Goal: Book appointment/travel/reservation

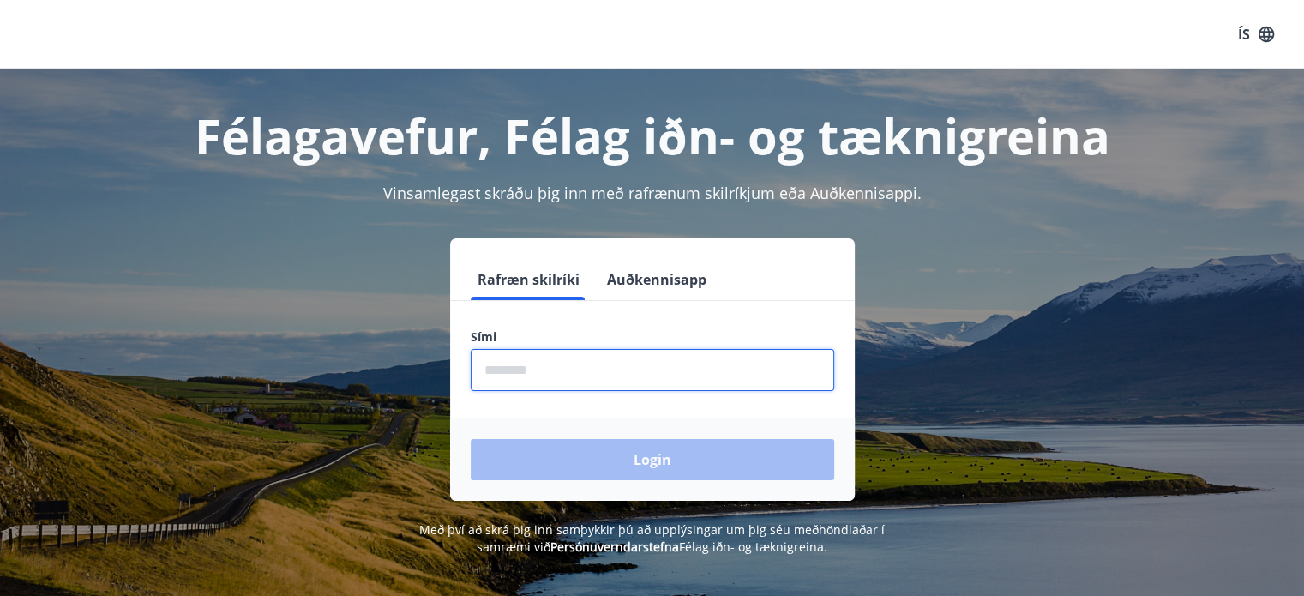
click at [551, 371] on input "phone" at bounding box center [653, 370] width 364 height 42
type input "********"
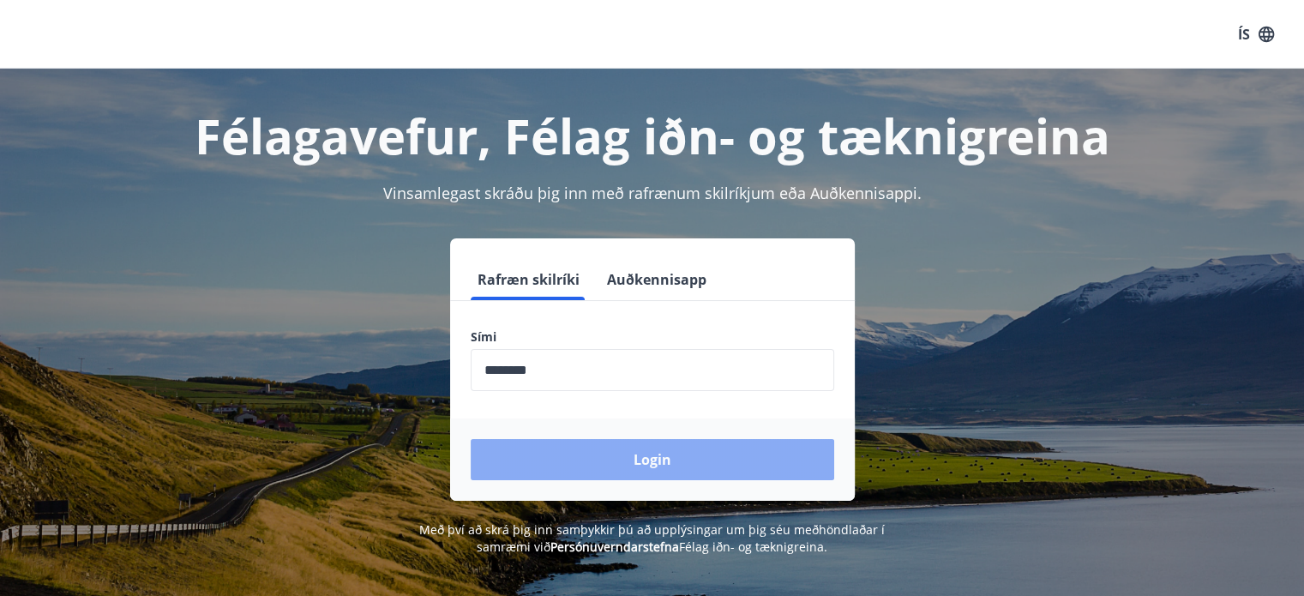
click at [628, 460] on button "Login" at bounding box center [653, 459] width 364 height 41
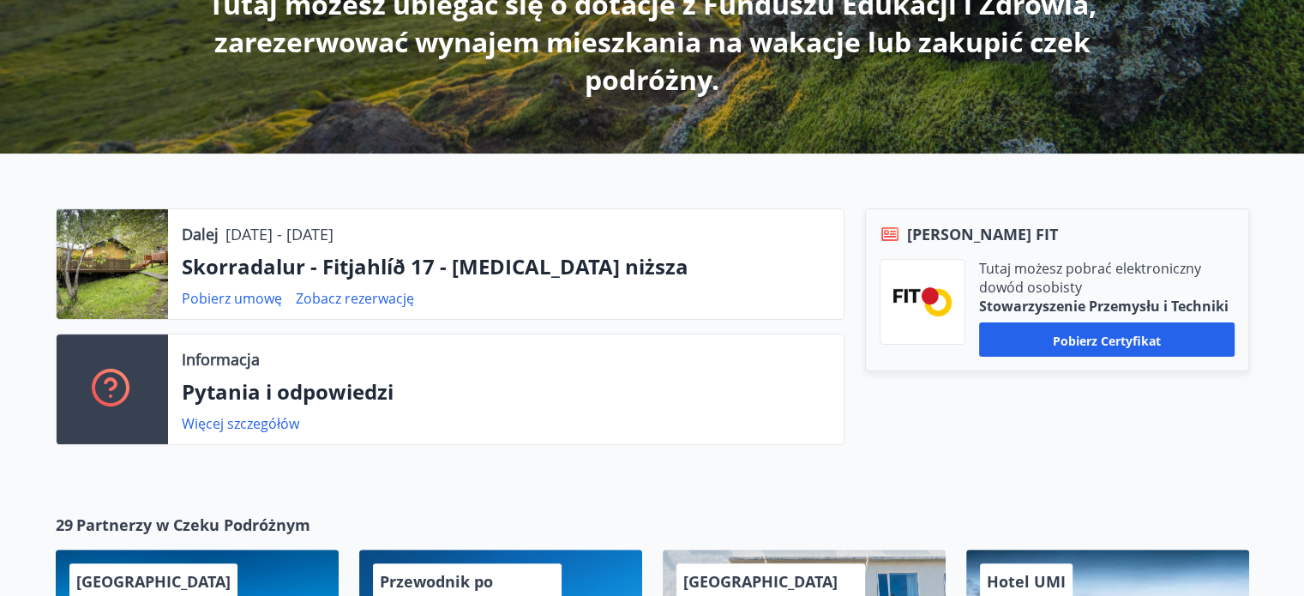
scroll to position [429, 0]
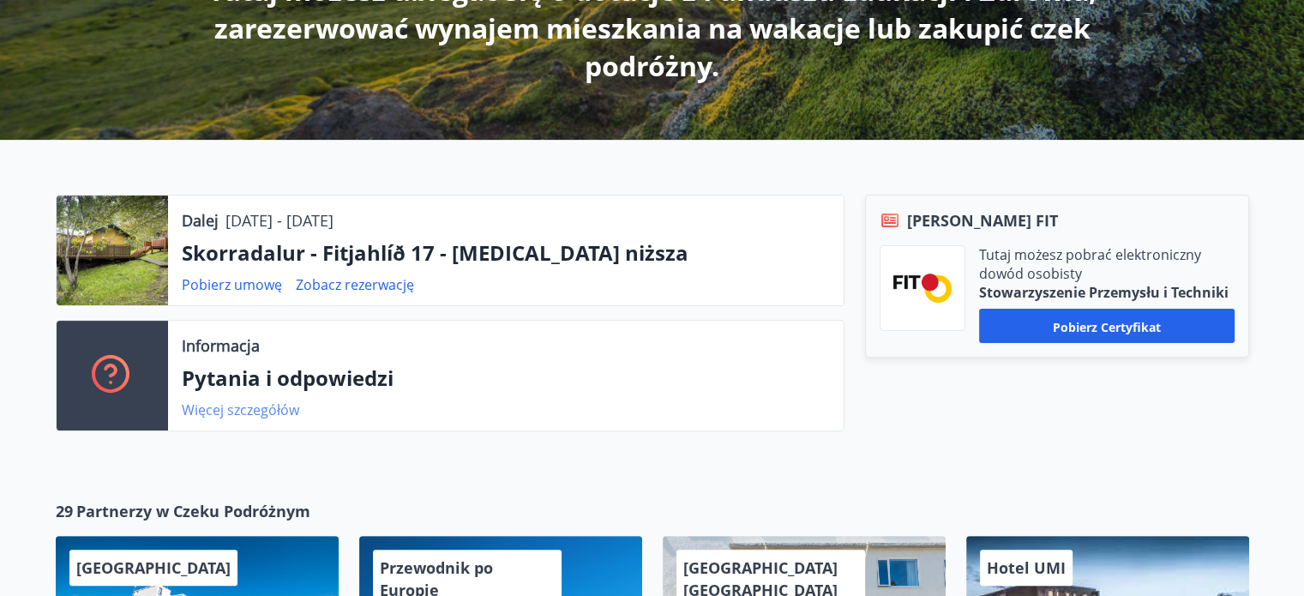
click at [210, 412] on font "Więcej szczegółów" at bounding box center [240, 409] width 117 height 19
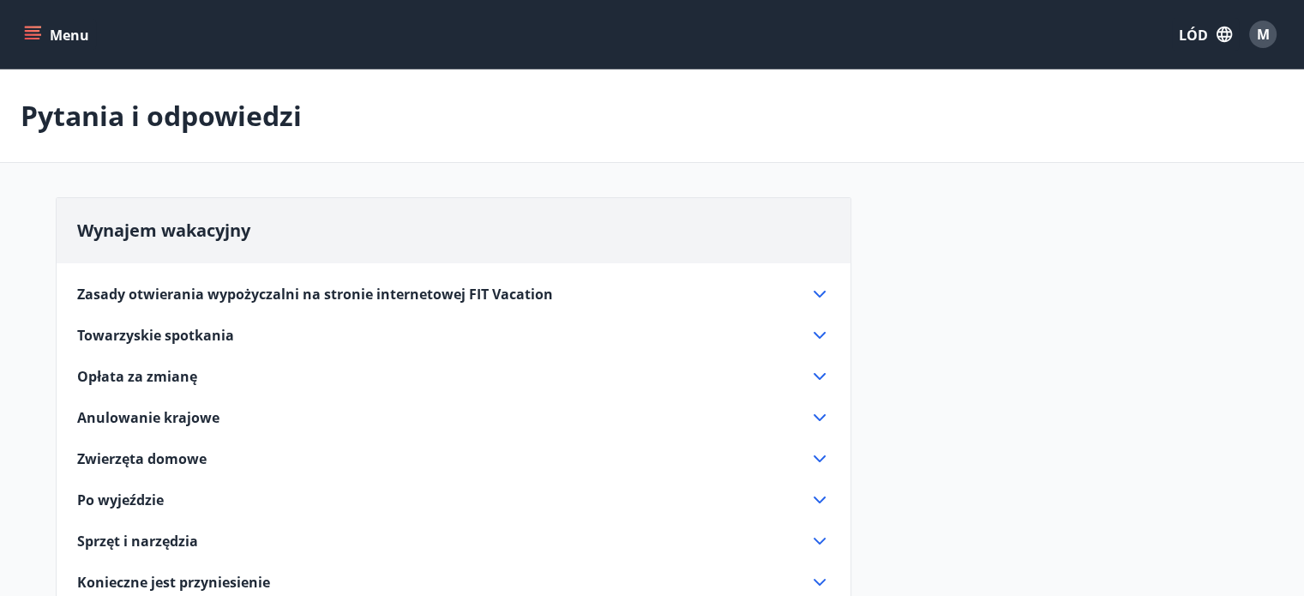
scroll to position [86, 0]
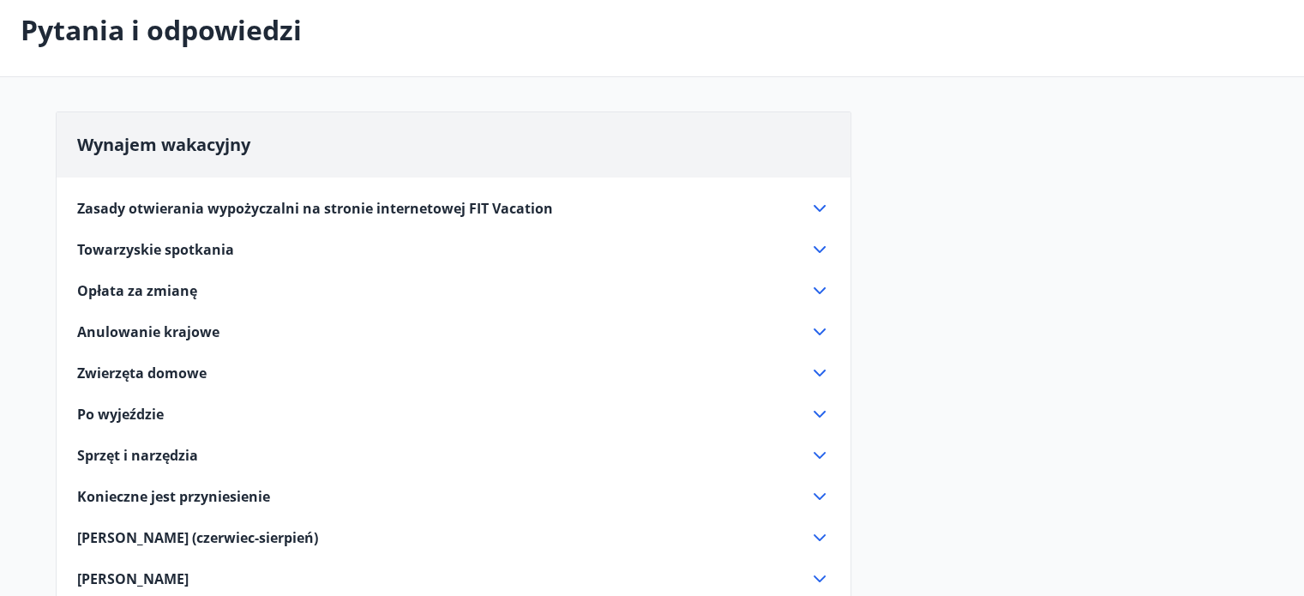
click at [813, 286] on icon at bounding box center [819, 290] width 21 height 21
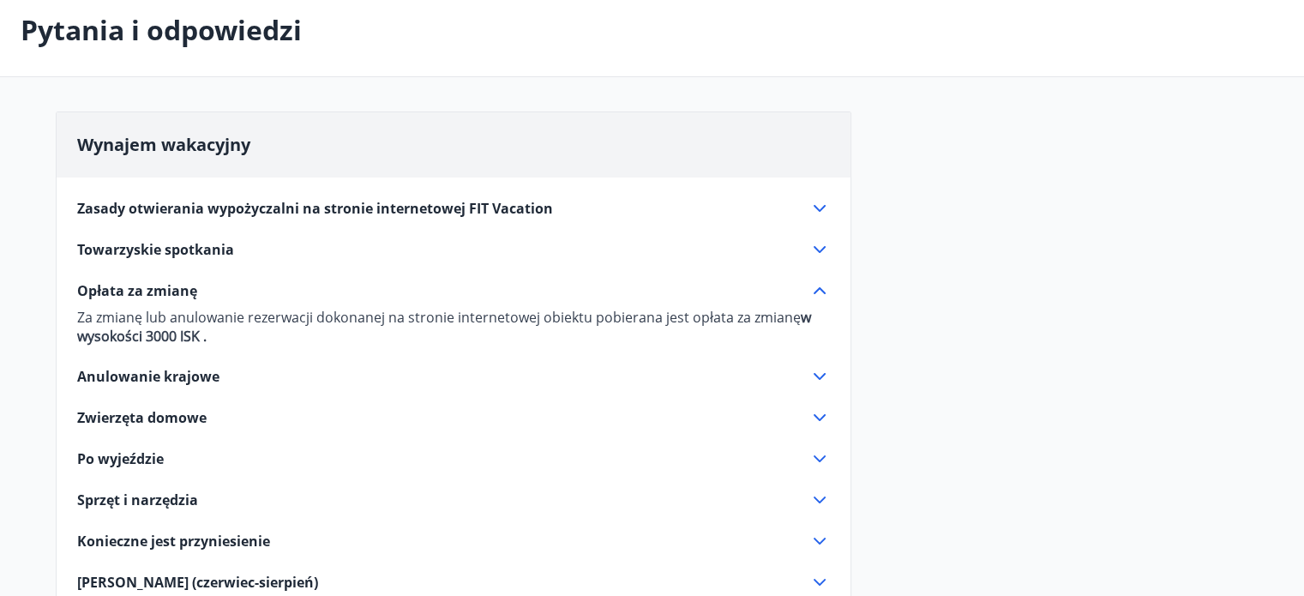
click at [813, 286] on icon at bounding box center [819, 290] width 21 height 21
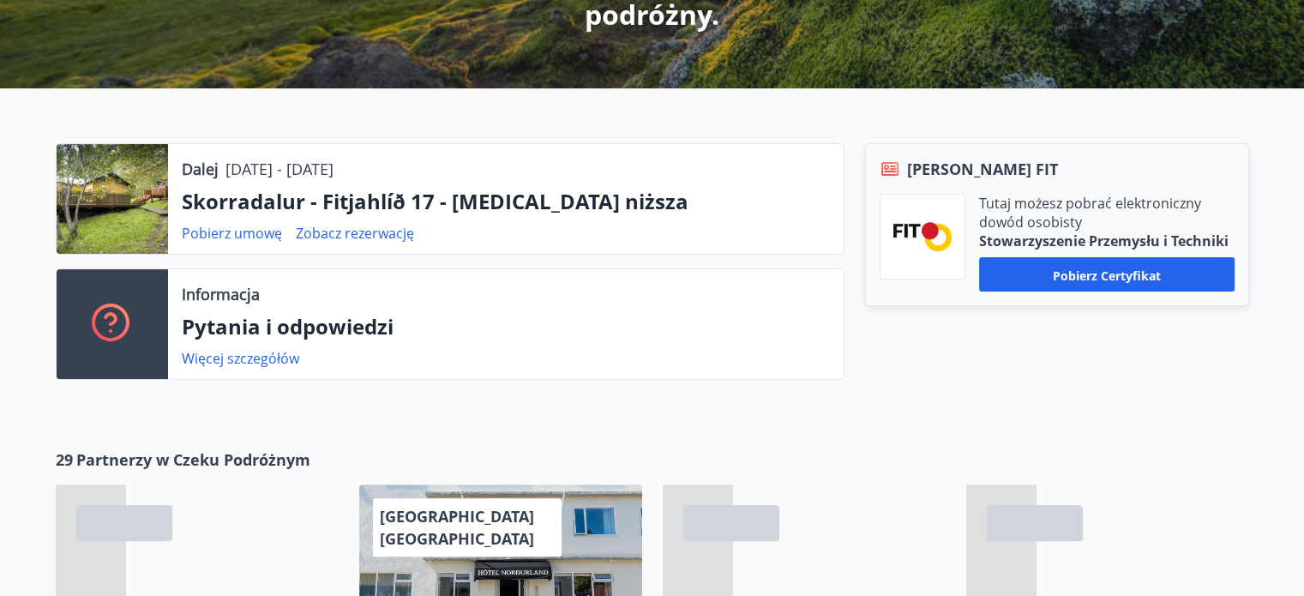
scroll to position [583, 0]
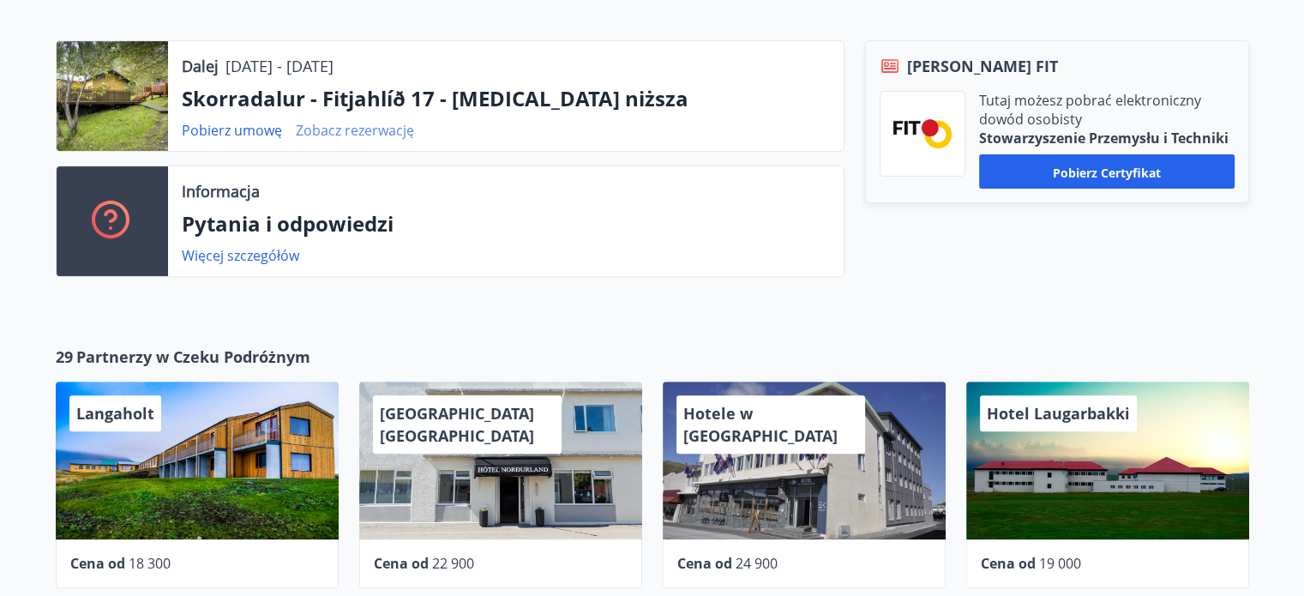
click at [360, 128] on font "Zobacz rezerwację" at bounding box center [355, 130] width 118 height 19
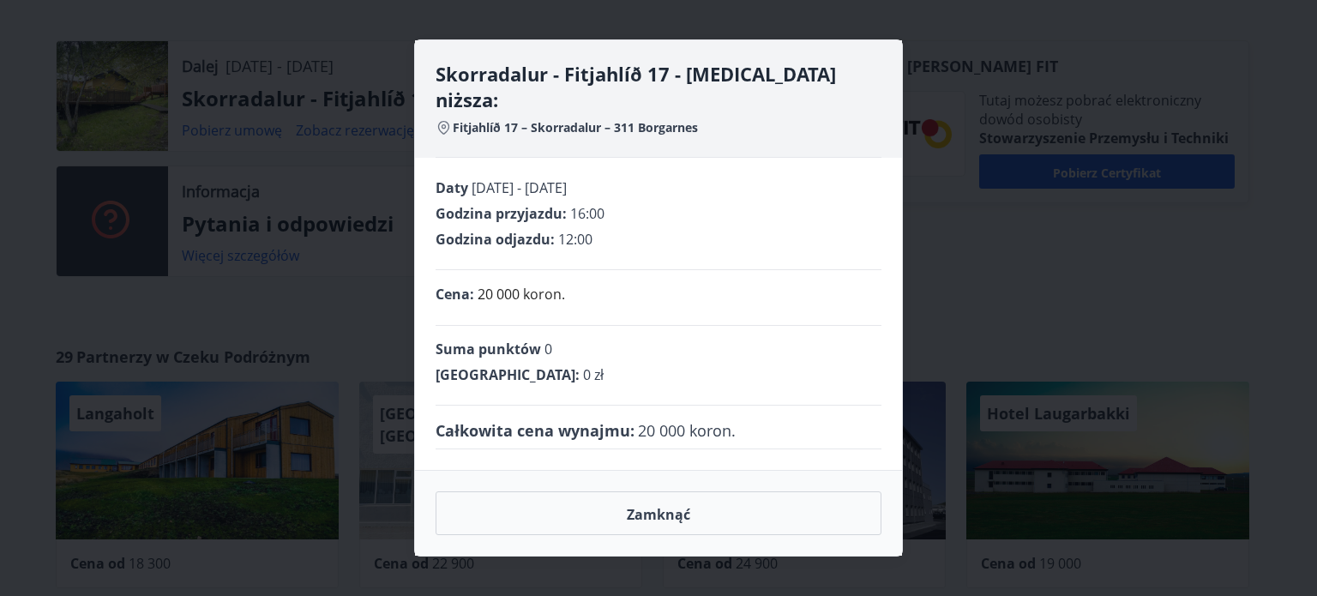
click at [947, 231] on div "Skorradalur - Fitjahlíð 17 - Izba niższa: Fitjahlíð 17 – Skorradalur – 311 Borg…" at bounding box center [658, 298] width 1317 height 596
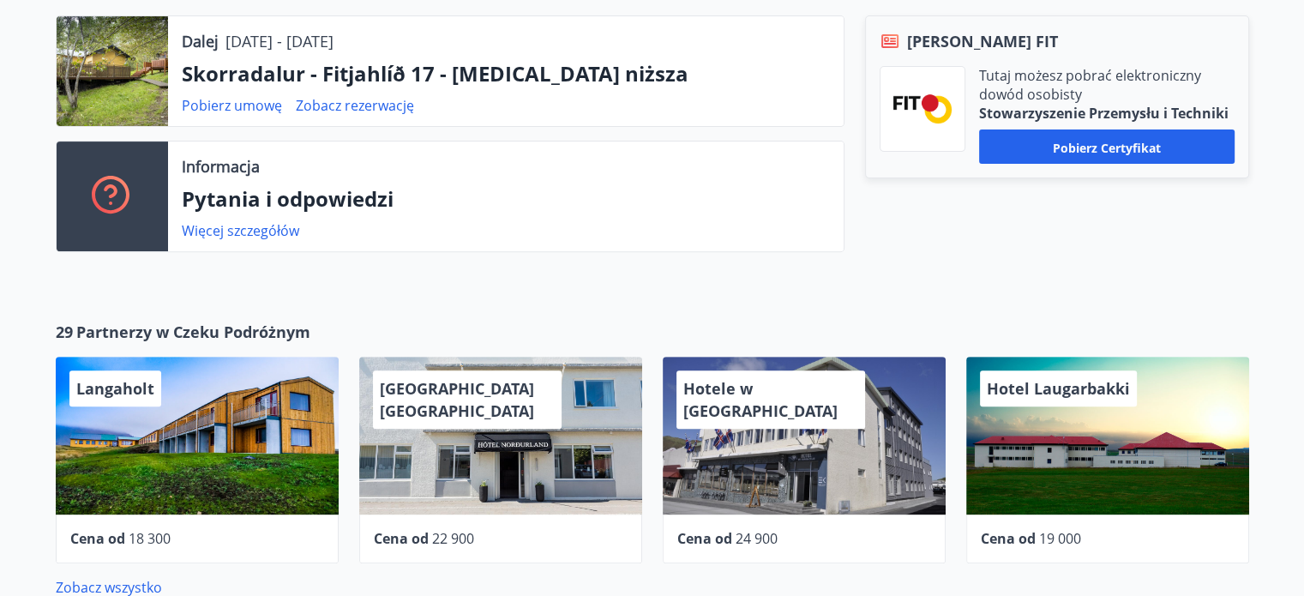
scroll to position [669, 0]
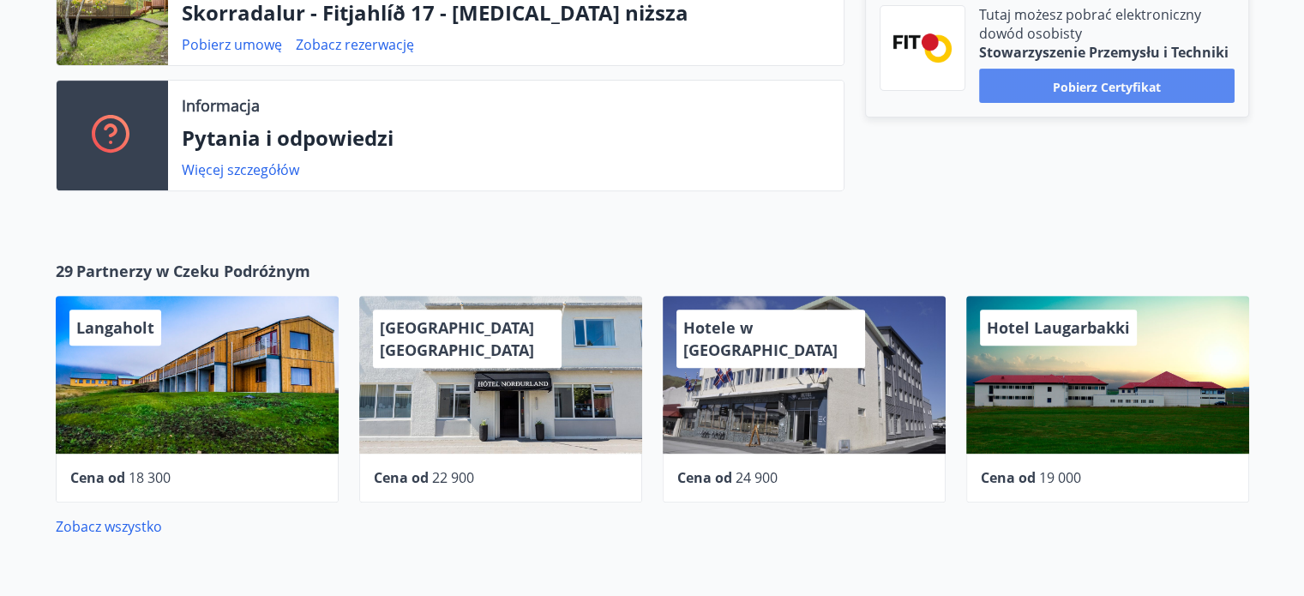
click at [1038, 93] on button "Pobierz certyfikat" at bounding box center [1107, 86] width 256 height 34
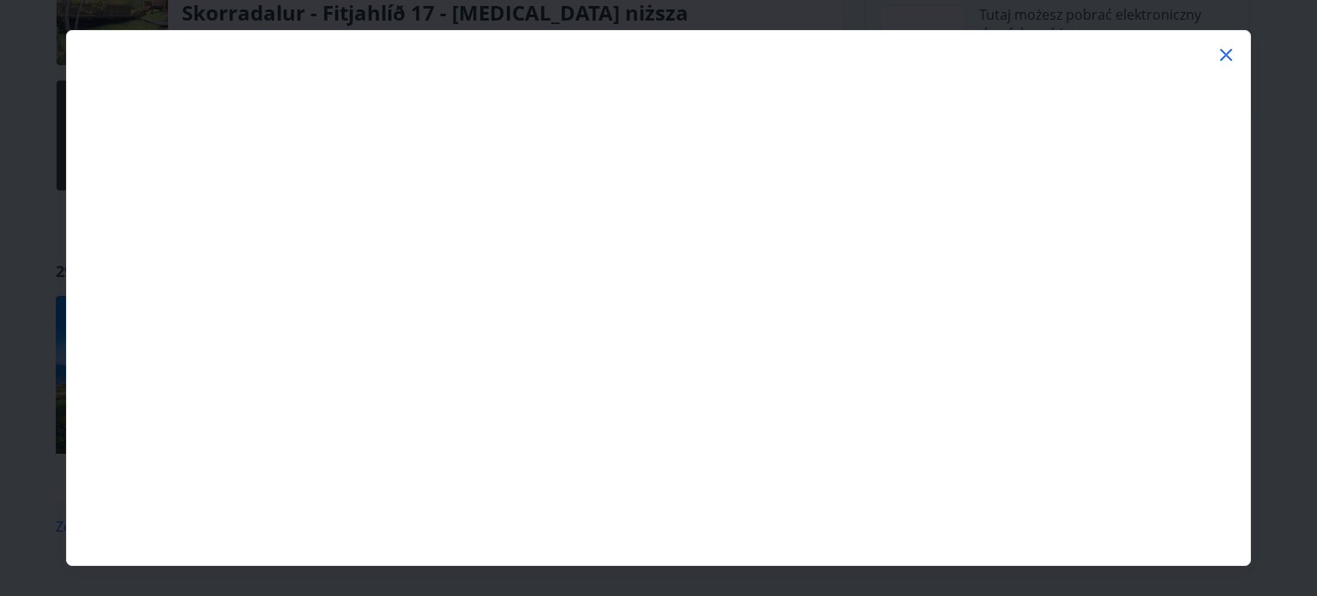
click at [1222, 54] on icon at bounding box center [1226, 55] width 21 height 21
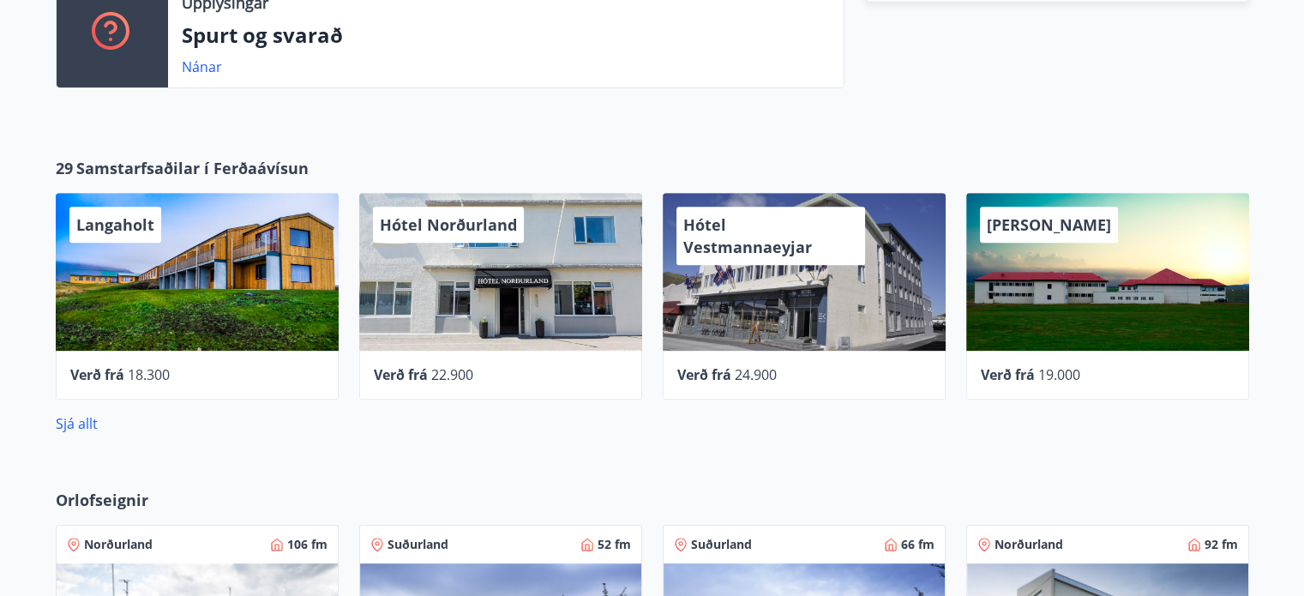
scroll to position [566, 0]
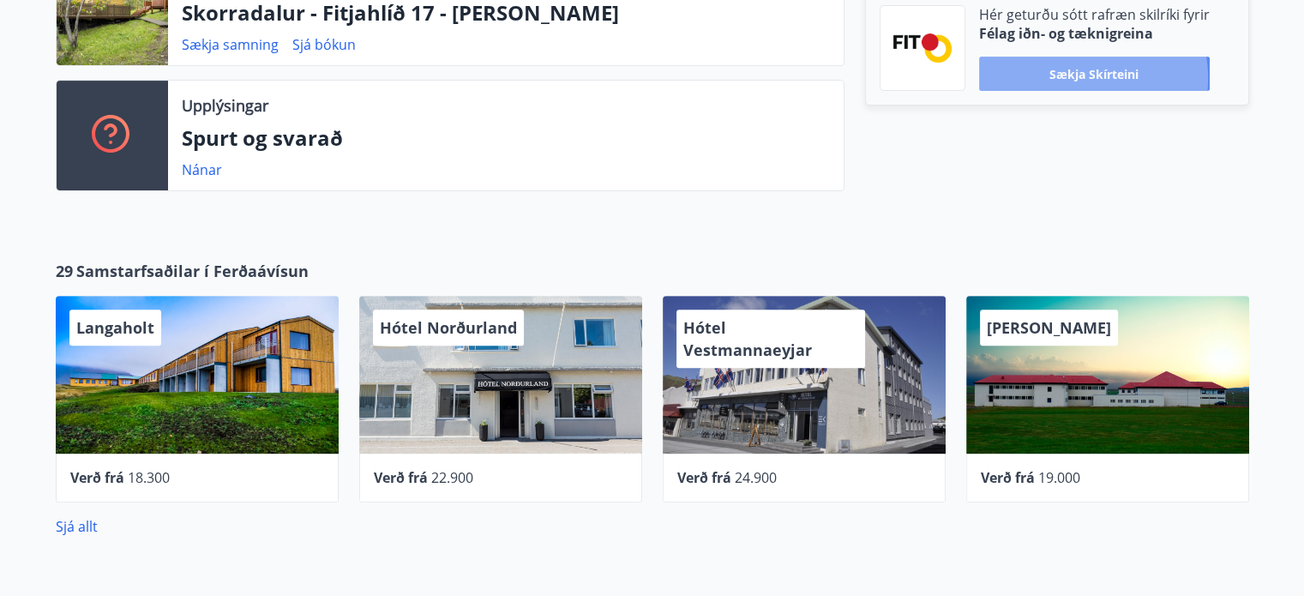
click at [1072, 78] on button "Sækja skírteini" at bounding box center [1094, 74] width 231 height 34
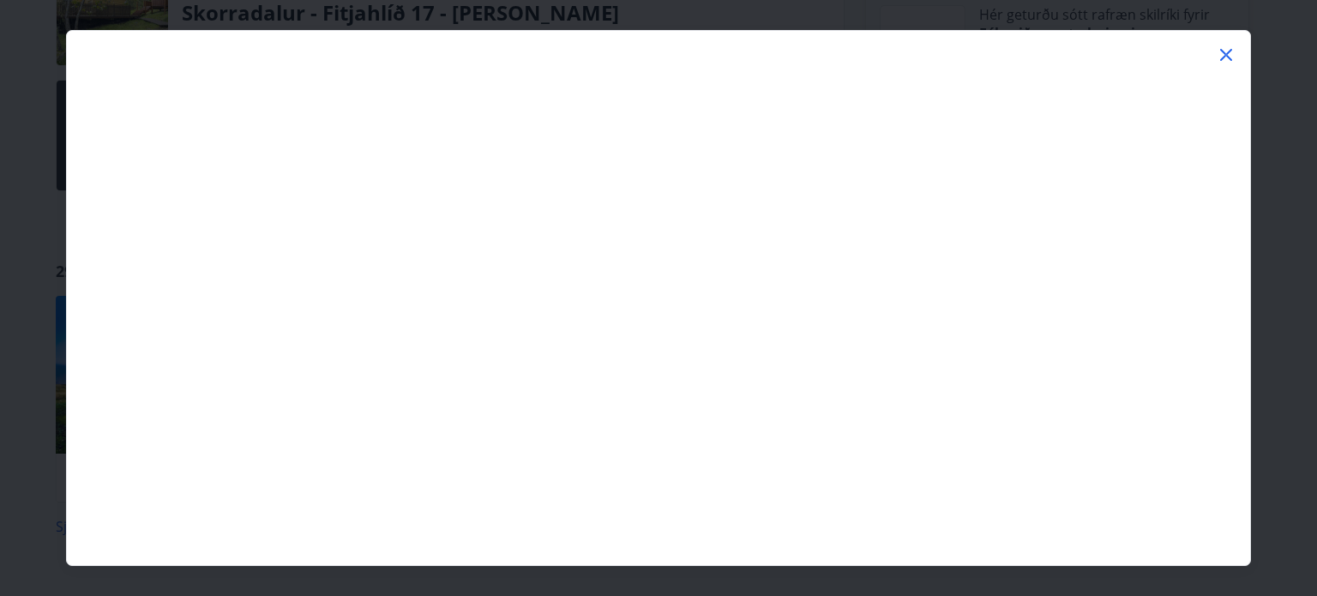
click at [1224, 51] on icon at bounding box center [1226, 55] width 12 height 12
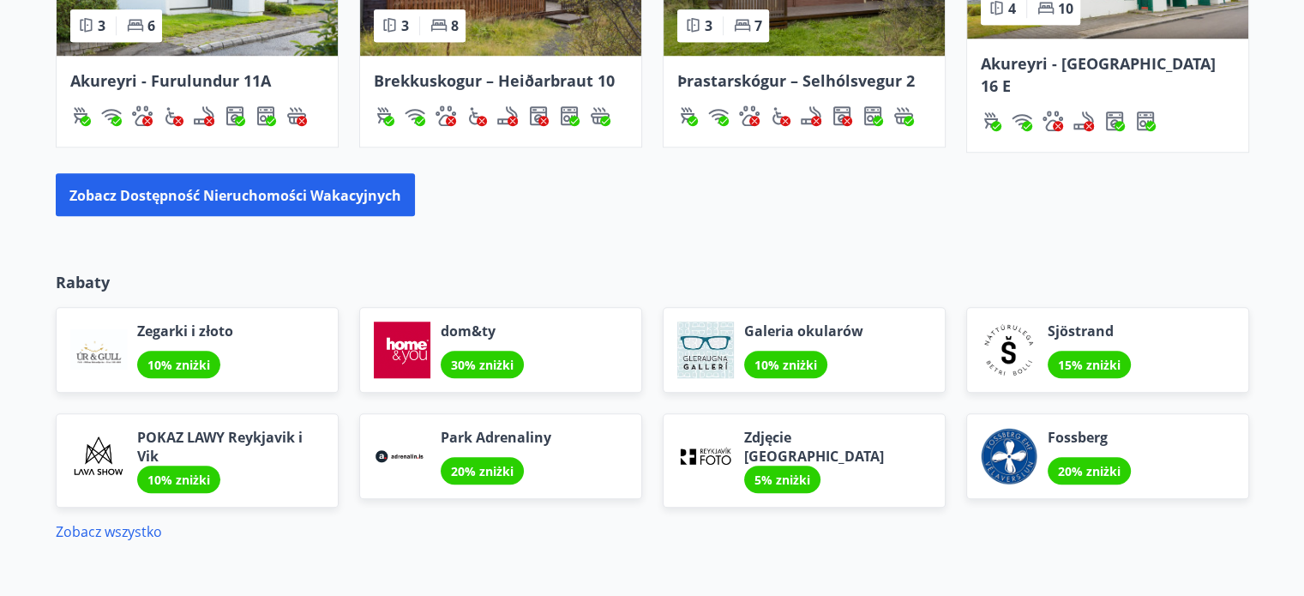
scroll to position [1441, 0]
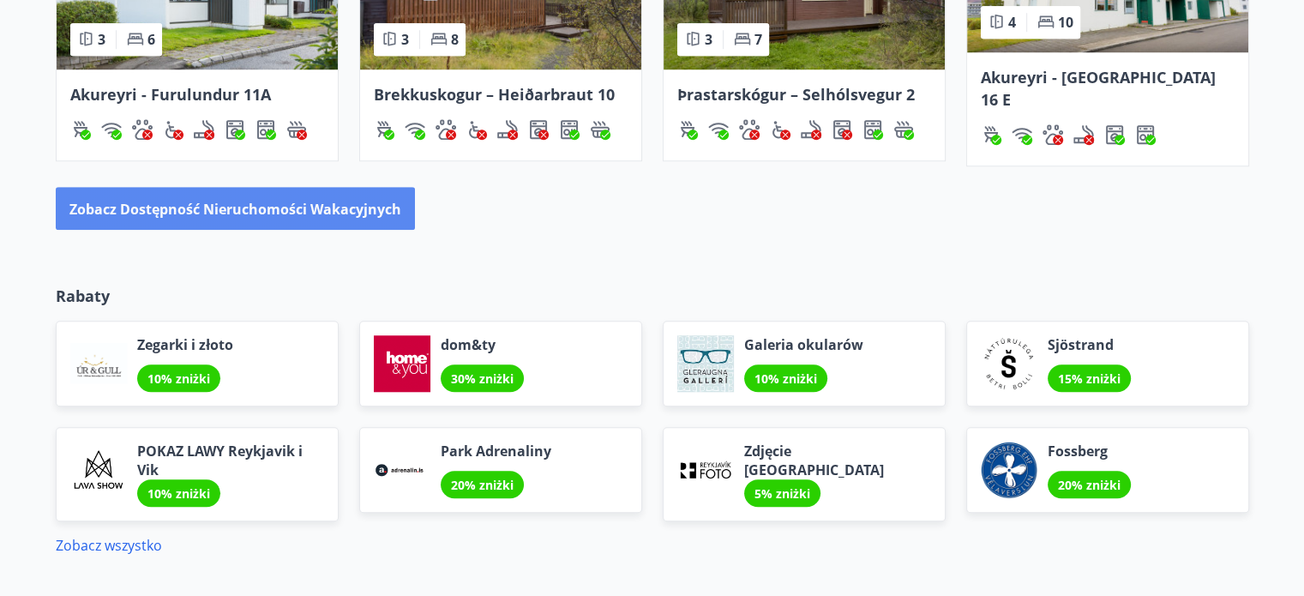
click at [232, 200] on font "Zobacz dostępność nieruchomości wakacyjnych" at bounding box center [235, 209] width 332 height 19
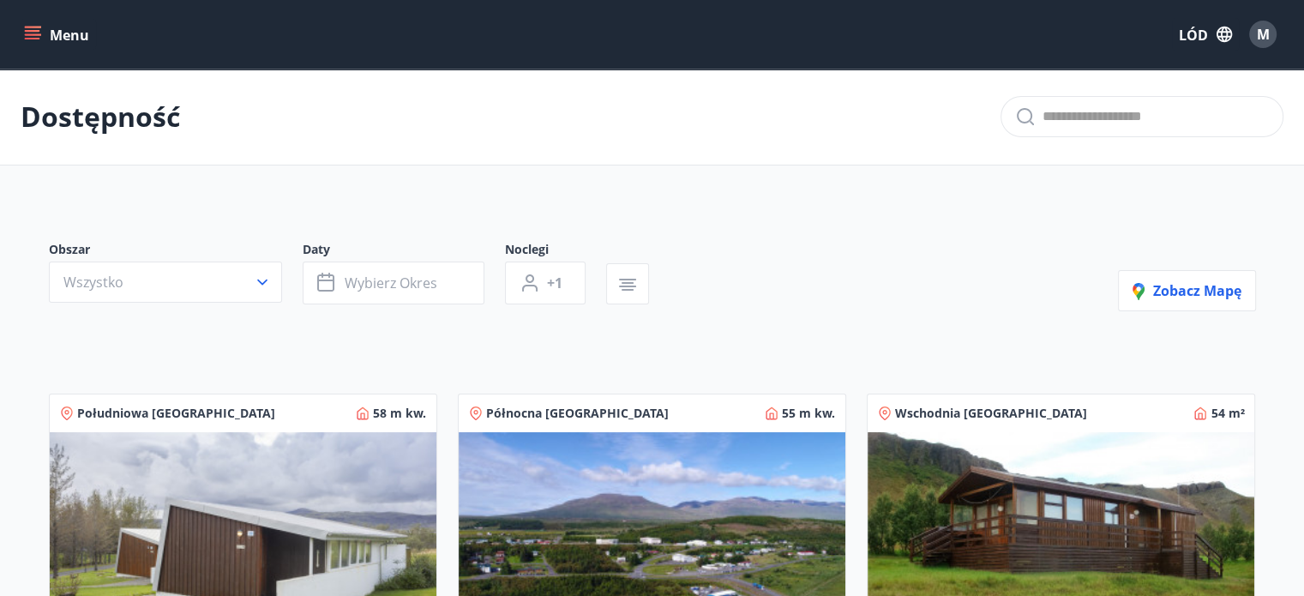
scroll to position [86, 0]
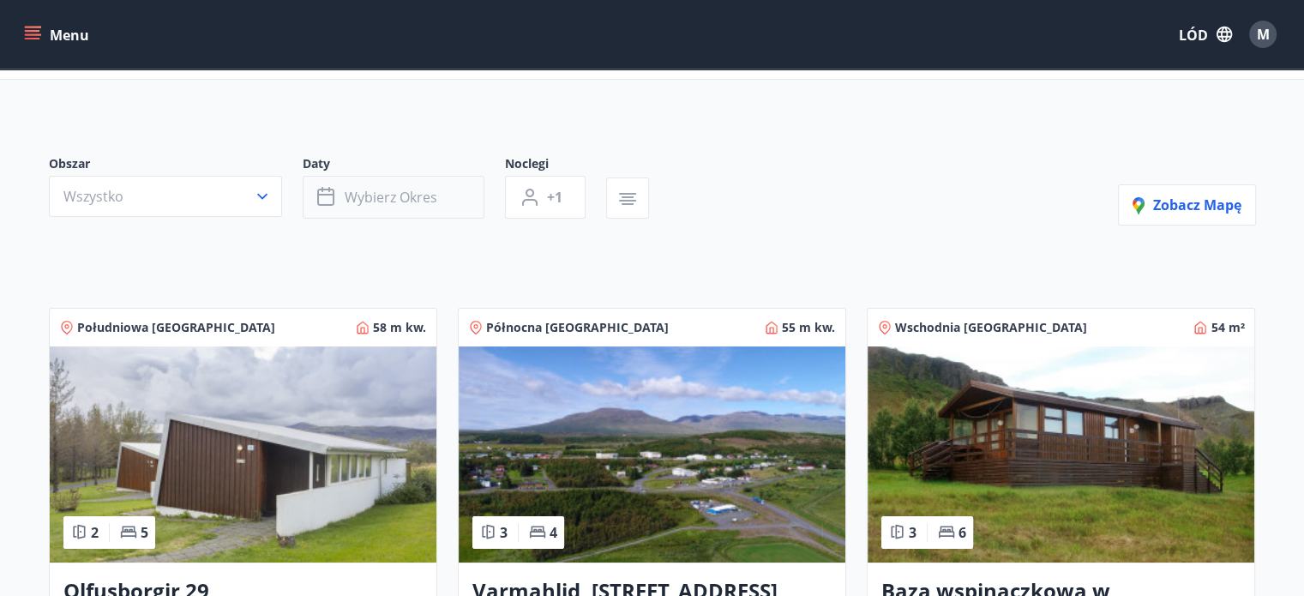
click at [413, 198] on font "Wybierz okres" at bounding box center [391, 197] width 93 height 19
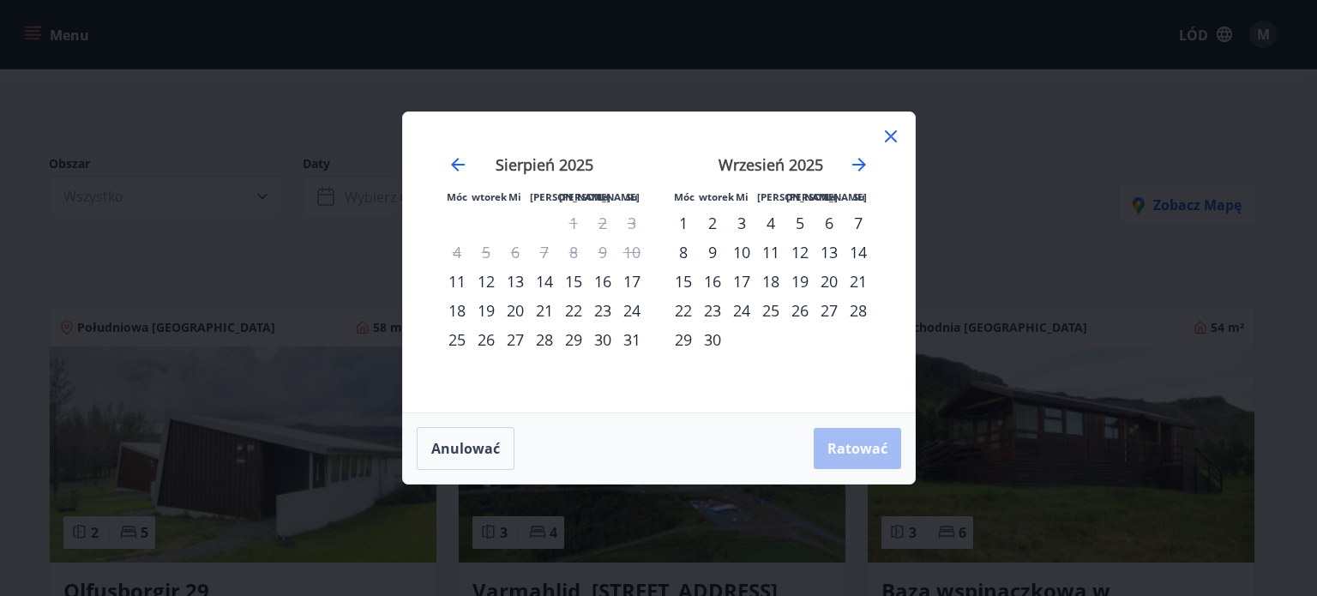
click at [575, 309] on font "22" at bounding box center [573, 310] width 17 height 21
click at [873, 448] on font "Ratować" at bounding box center [857, 448] width 60 height 19
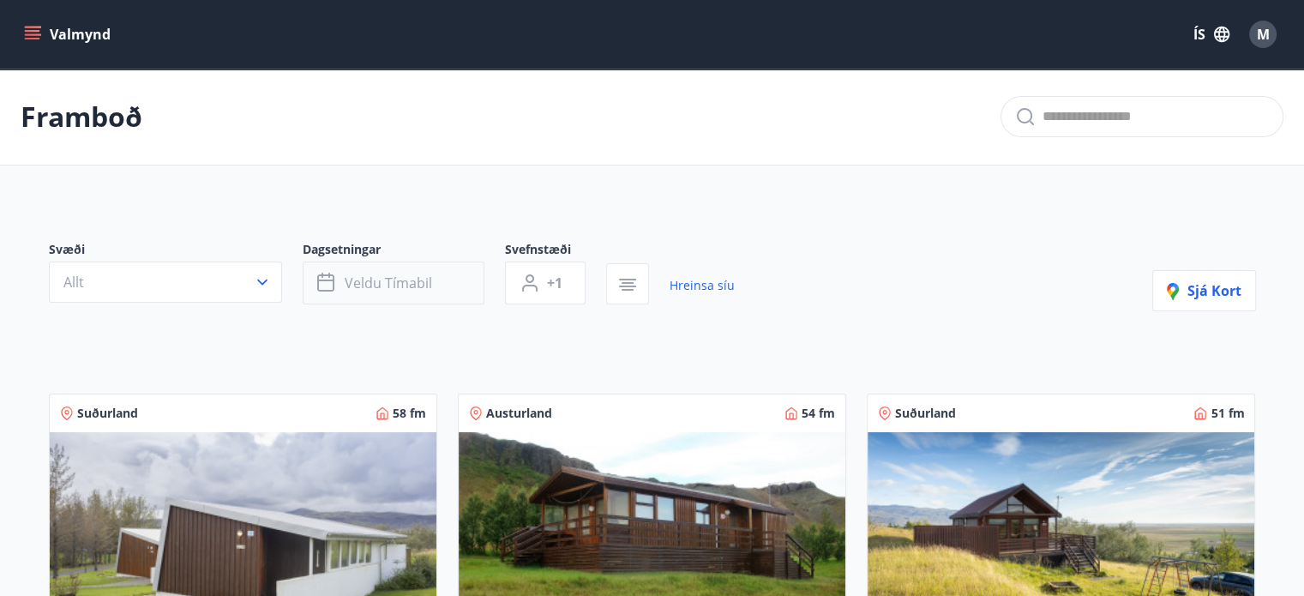
click at [396, 282] on span "Veldu tímabil" at bounding box center [388, 283] width 87 height 19
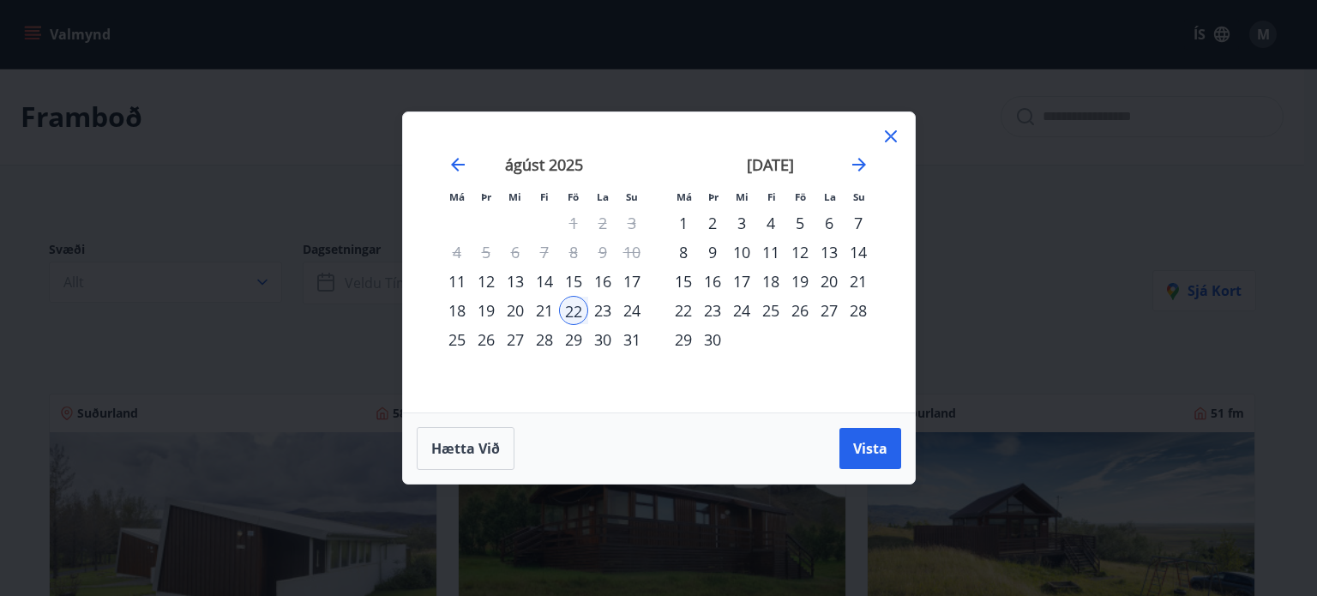
click at [576, 313] on div "22" at bounding box center [573, 310] width 29 height 29
click at [565, 312] on div "22" at bounding box center [573, 310] width 29 height 29
click at [566, 312] on div "22" at bounding box center [573, 310] width 29 height 29
click at [889, 454] on button "Vista" at bounding box center [870, 448] width 62 height 41
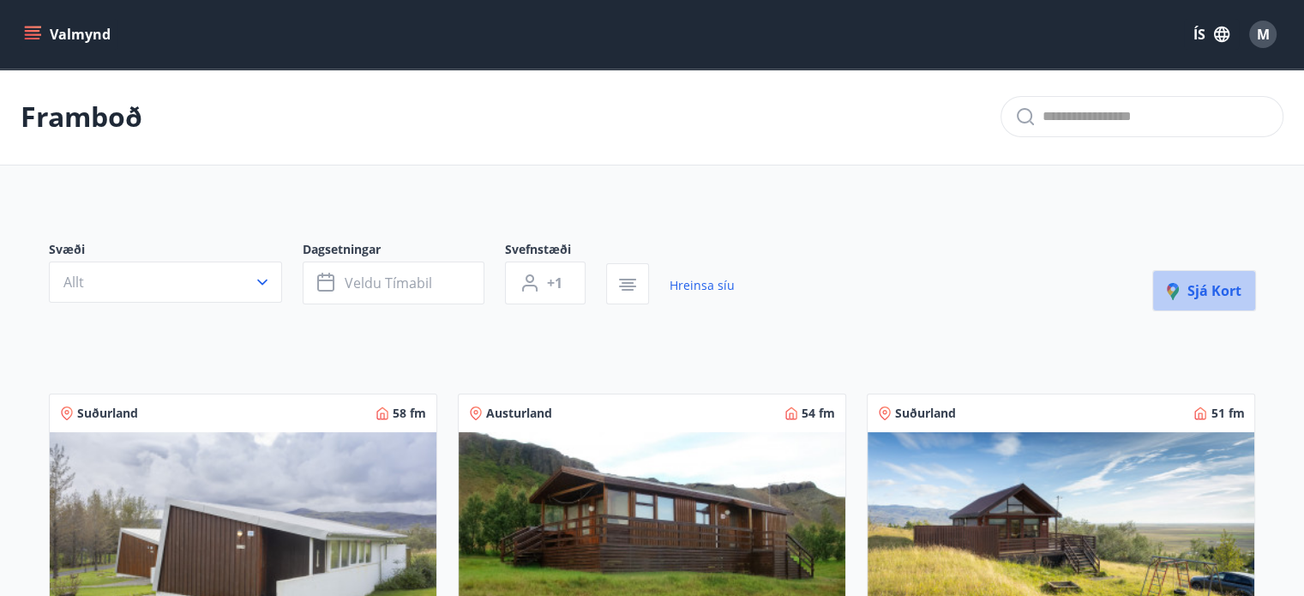
click at [1200, 283] on span "Sjá kort" at bounding box center [1204, 290] width 75 height 19
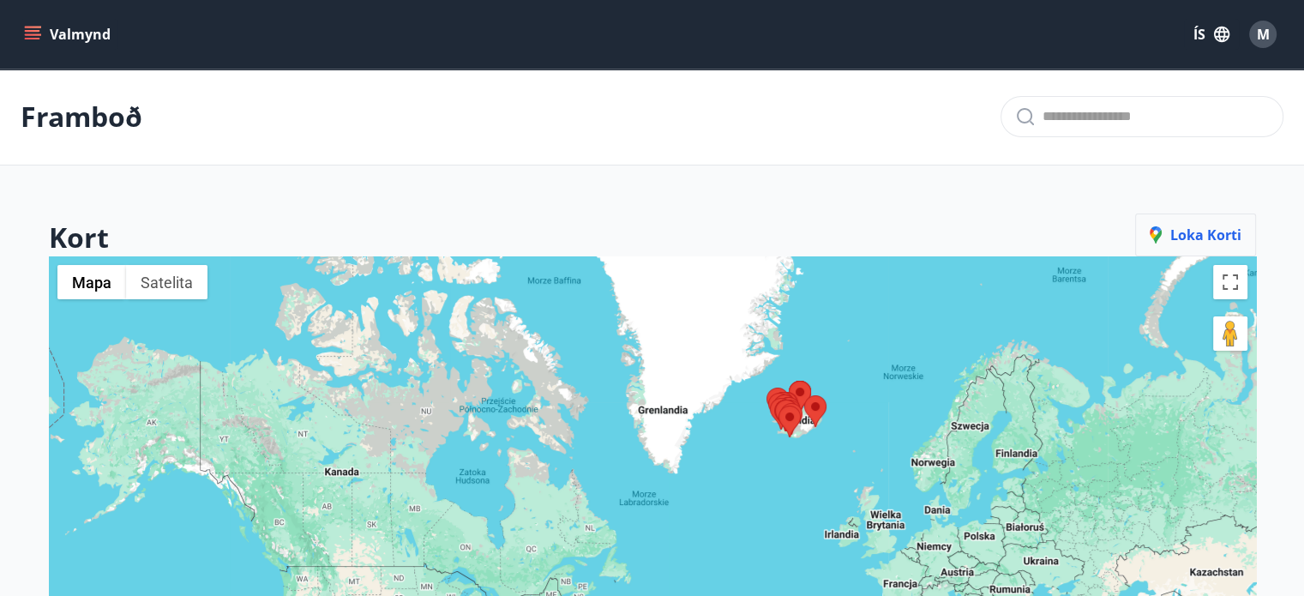
click at [1194, 236] on span "Loka korti" at bounding box center [1196, 235] width 92 height 19
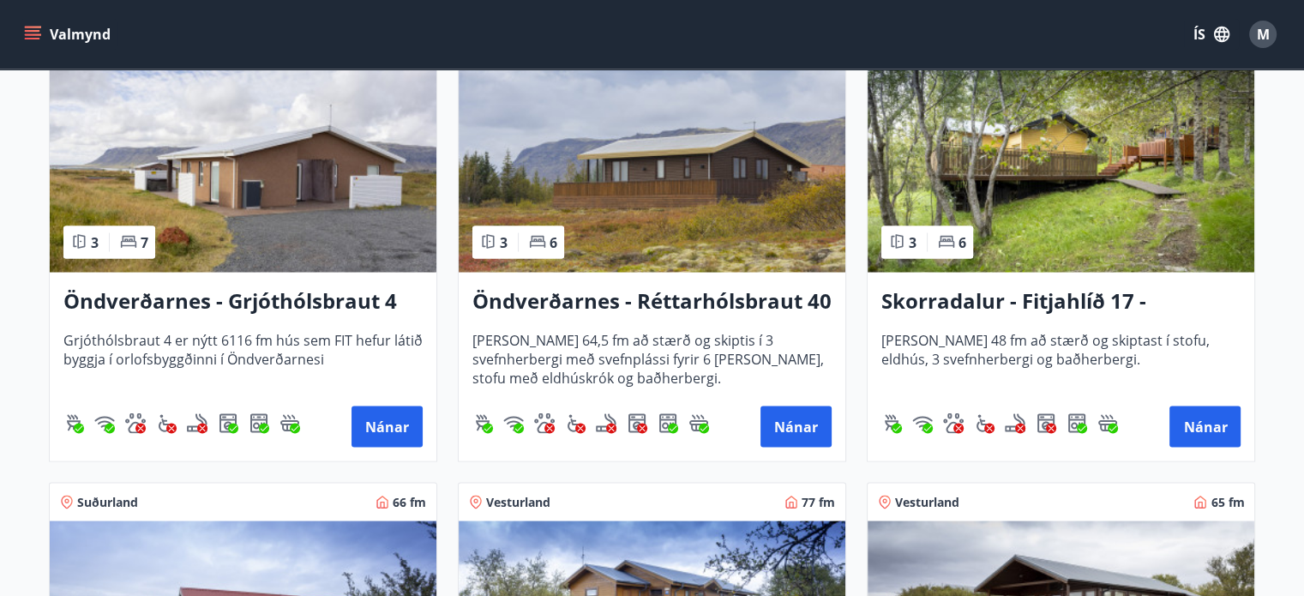
scroll to position [3173, 0]
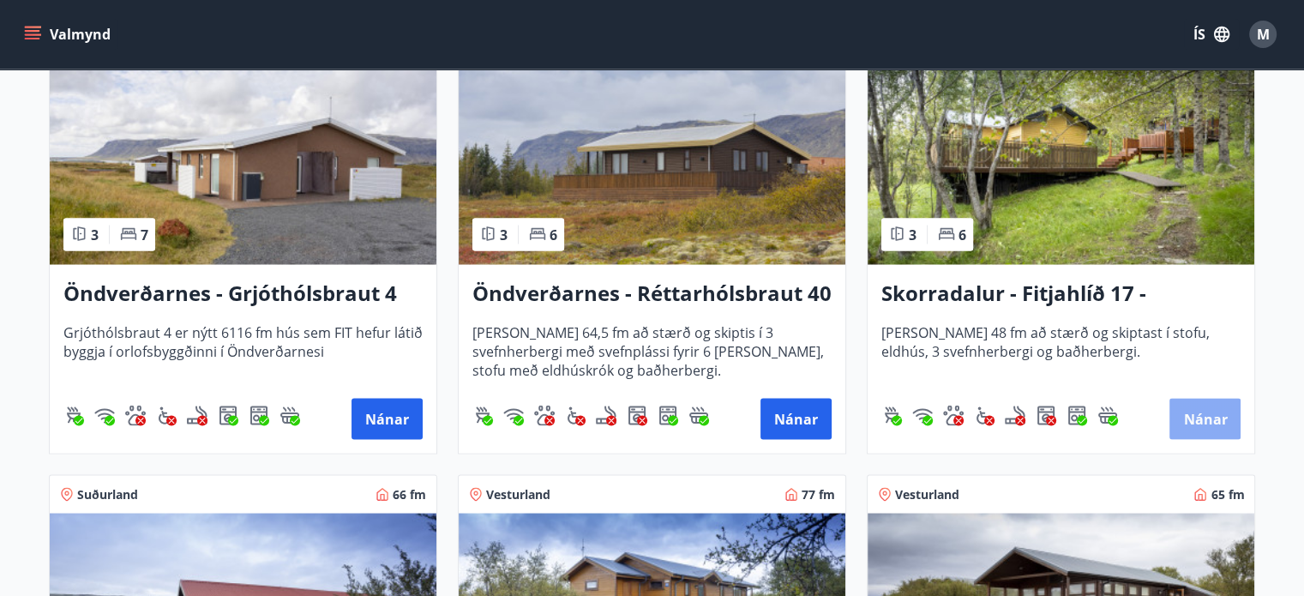
click at [1185, 418] on button "Nánar" at bounding box center [1205, 418] width 71 height 41
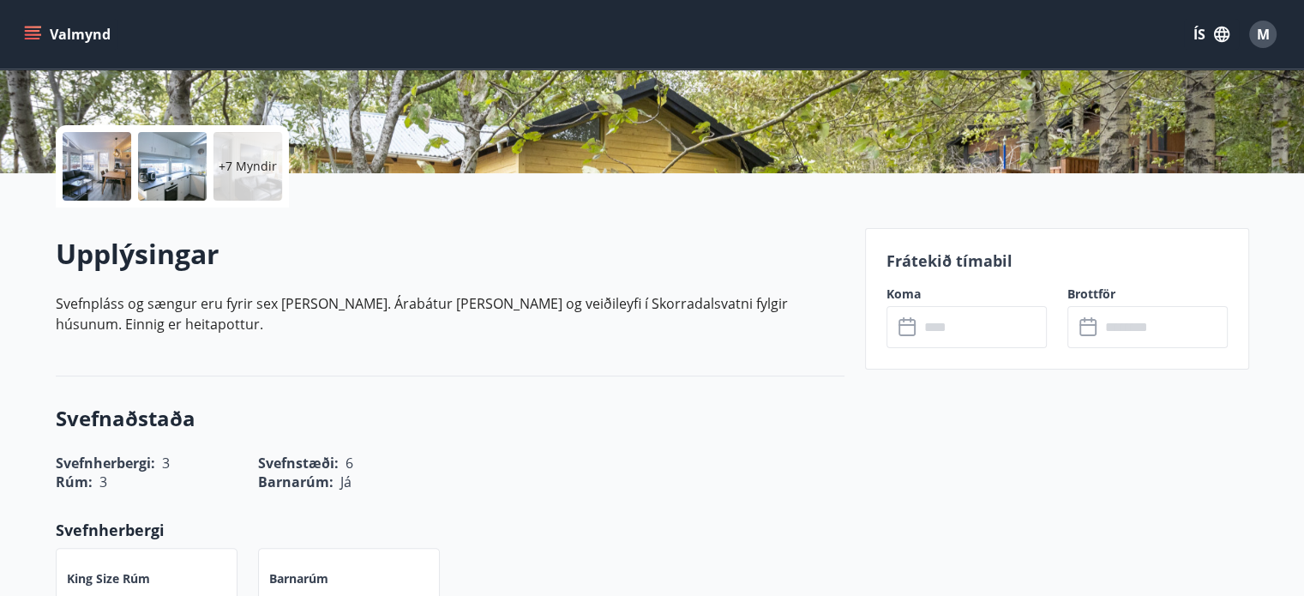
scroll to position [340, 0]
click at [947, 330] on input "text" at bounding box center [983, 328] width 128 height 42
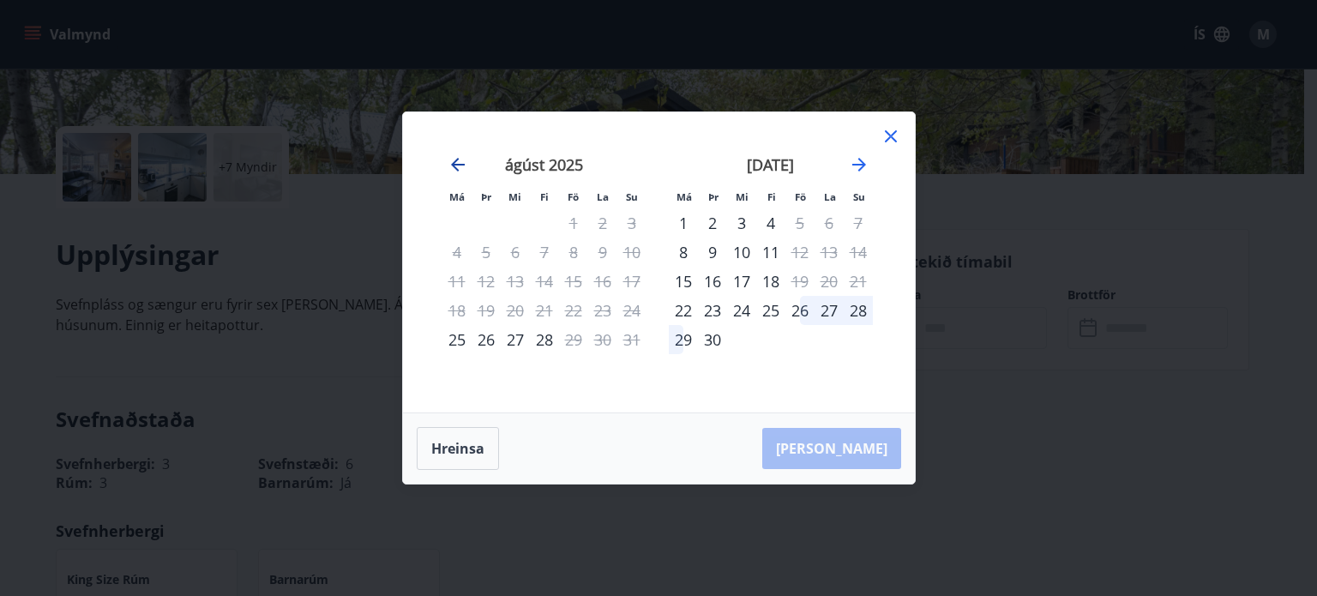
click at [454, 161] on icon "Move backward to switch to the previous month." at bounding box center [458, 165] width 14 height 14
click at [892, 137] on icon at bounding box center [891, 136] width 12 height 12
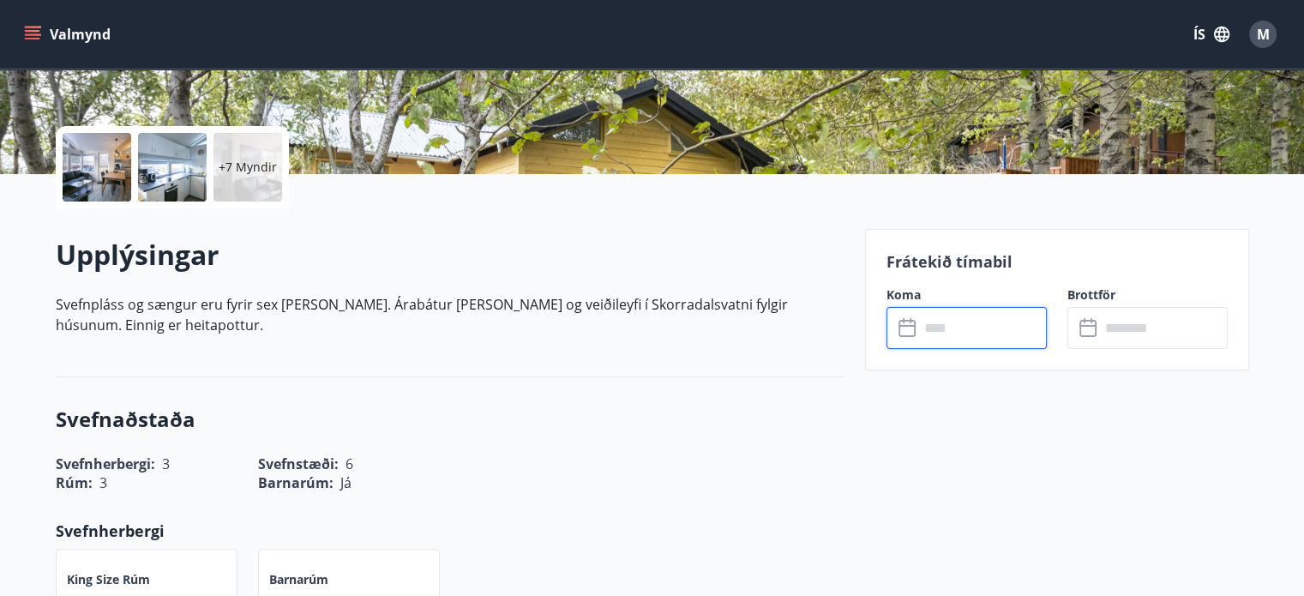
click at [942, 329] on input "text" at bounding box center [983, 328] width 128 height 42
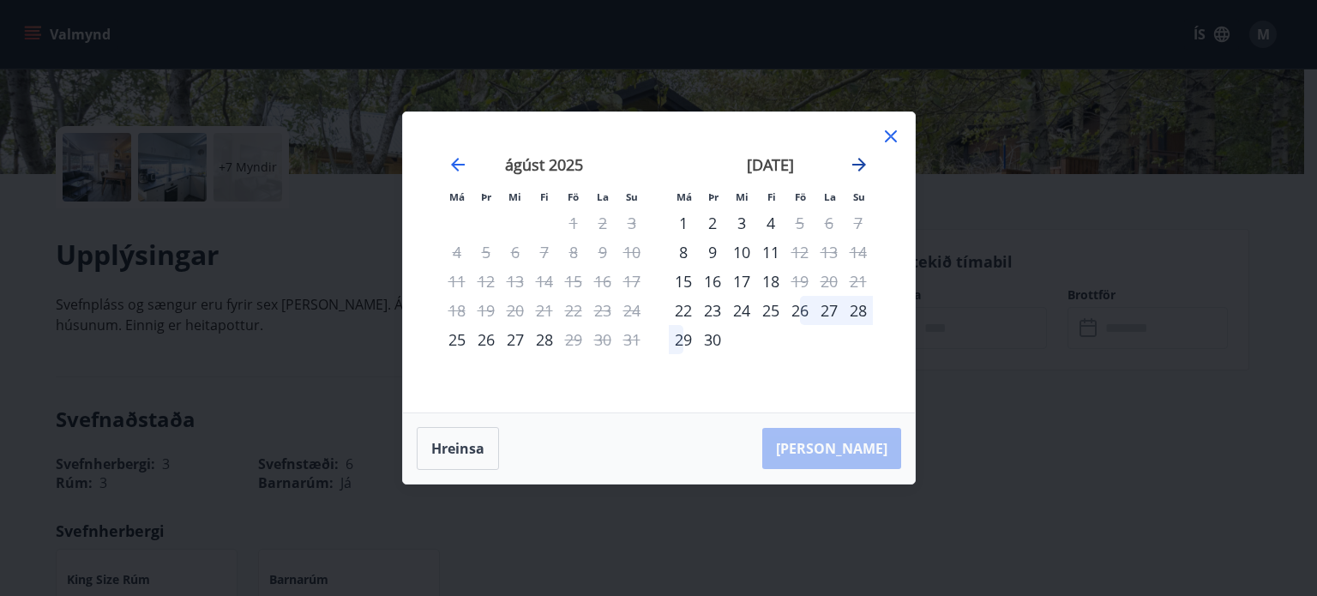
click at [861, 164] on icon "Move forward to switch to the next month." at bounding box center [859, 165] width 14 height 14
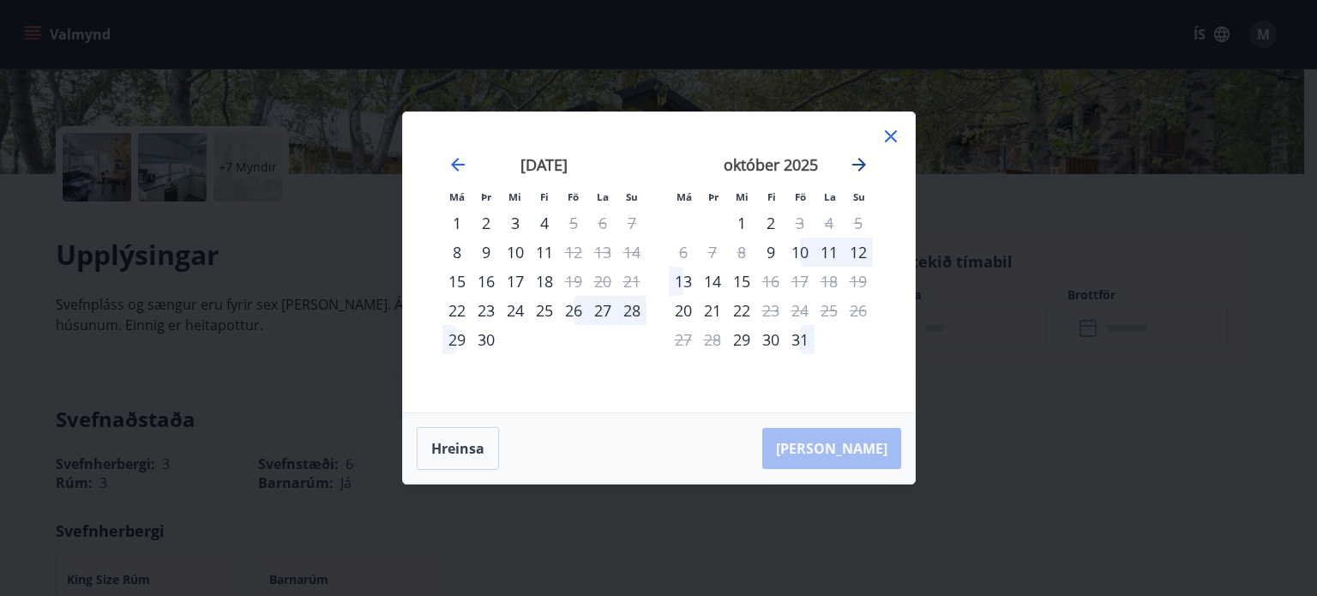
click at [861, 164] on icon "Move forward to switch to the next month." at bounding box center [859, 165] width 14 height 14
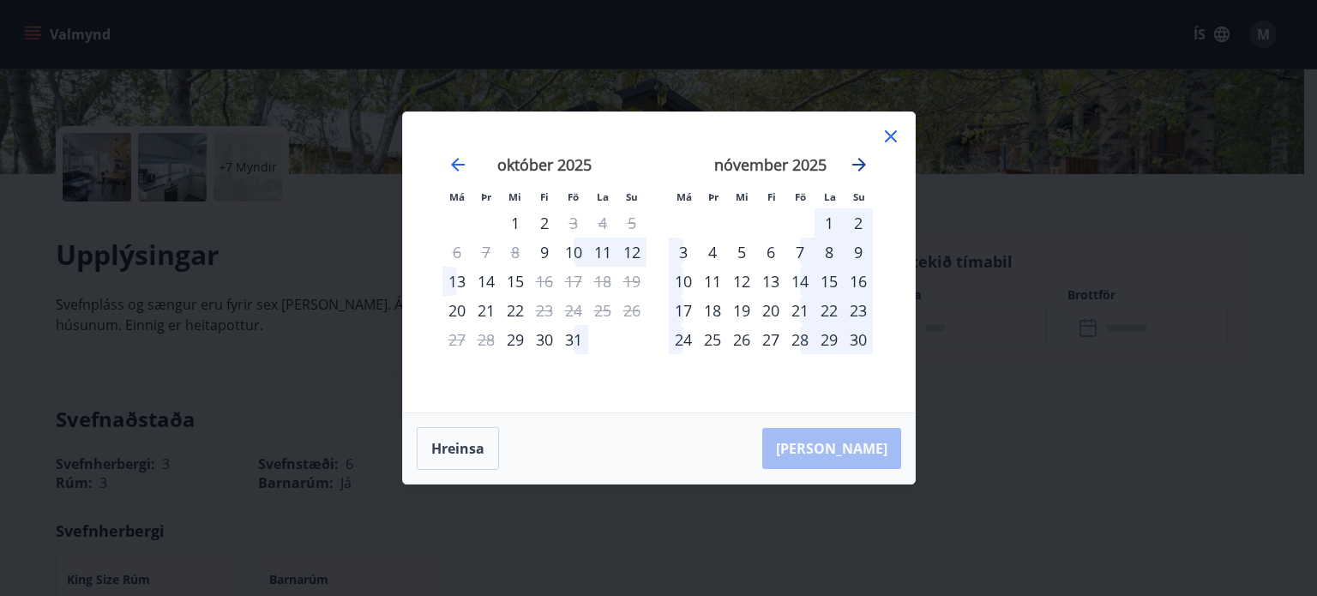
click at [861, 164] on icon "Move forward to switch to the next month." at bounding box center [859, 165] width 14 height 14
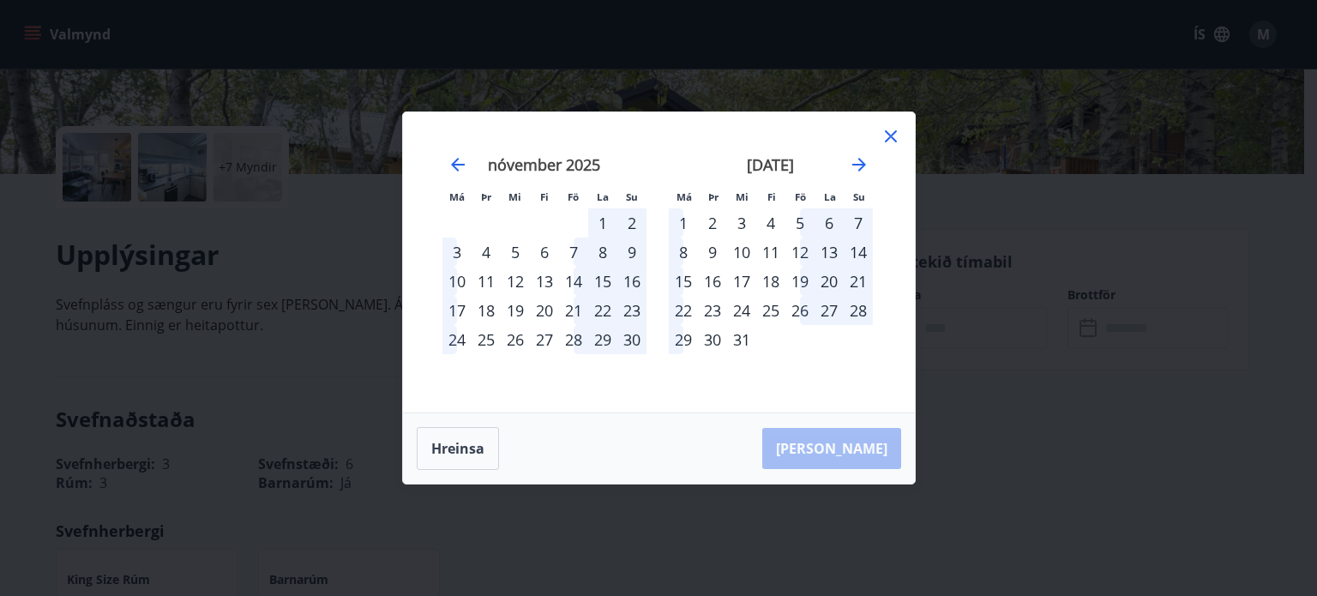
click at [895, 136] on icon at bounding box center [891, 136] width 21 height 21
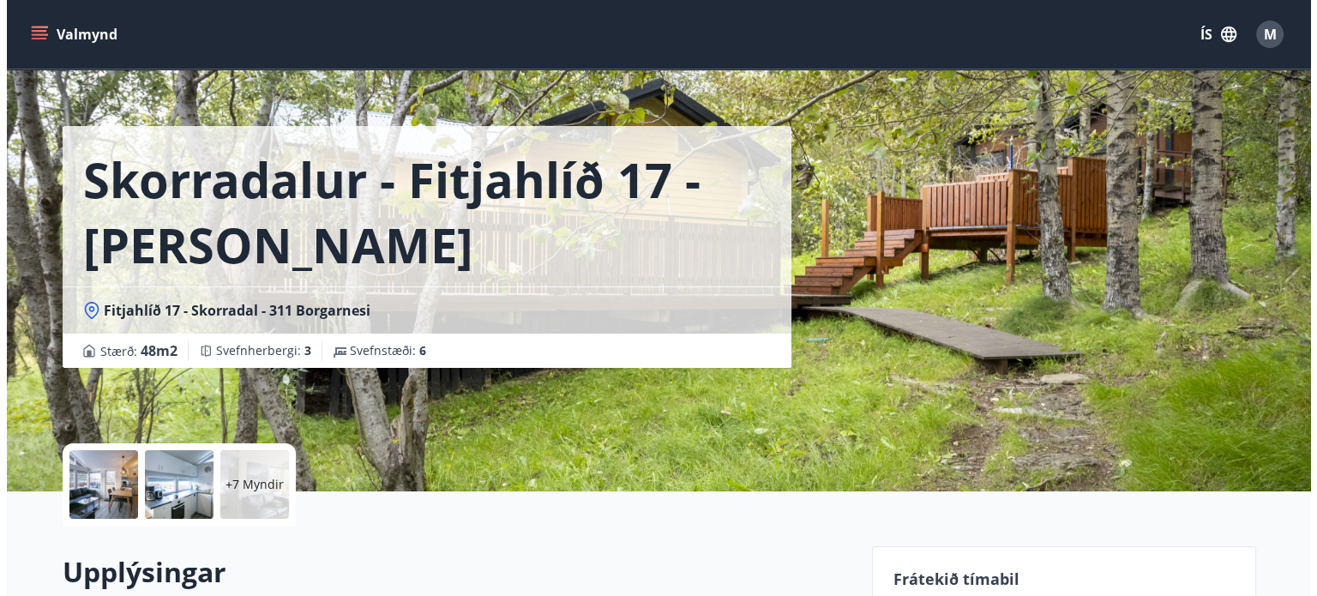
scroll to position [0, 0]
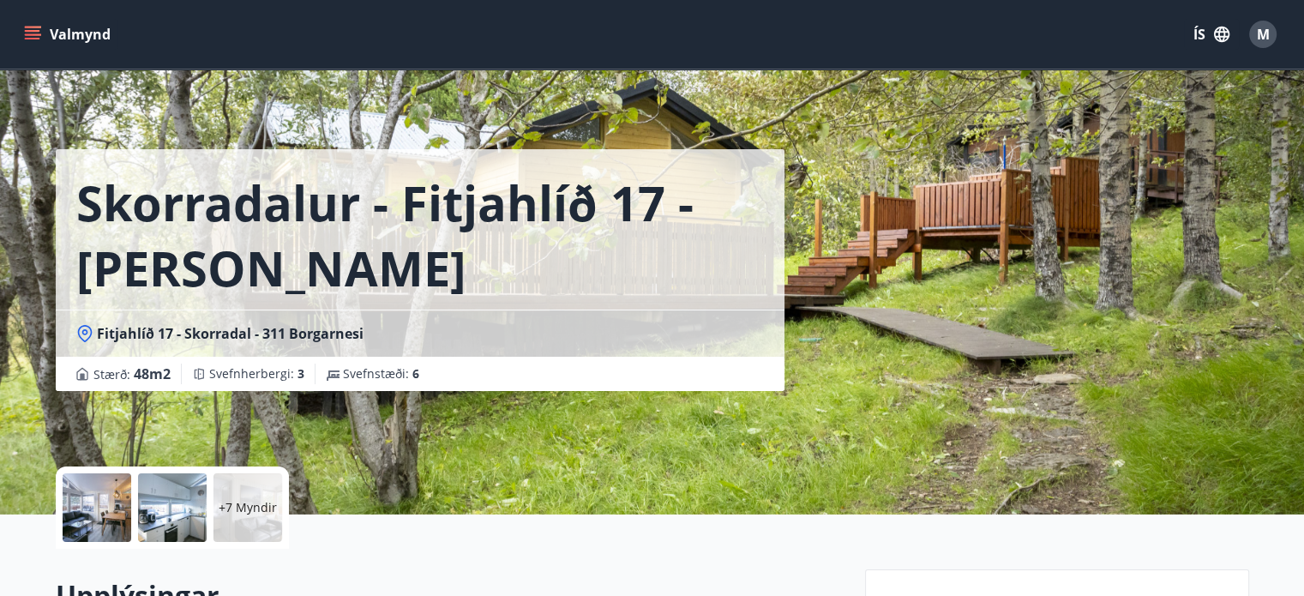
click at [541, 418] on div "Skorradalur - Fitjahlíð 17 - Neðra hús Fitjahlíð 17 - Skorradal - 311 Borgarnes…" at bounding box center [454, 257] width 796 height 514
click at [227, 507] on p "+7 Myndir" at bounding box center [248, 507] width 58 height 17
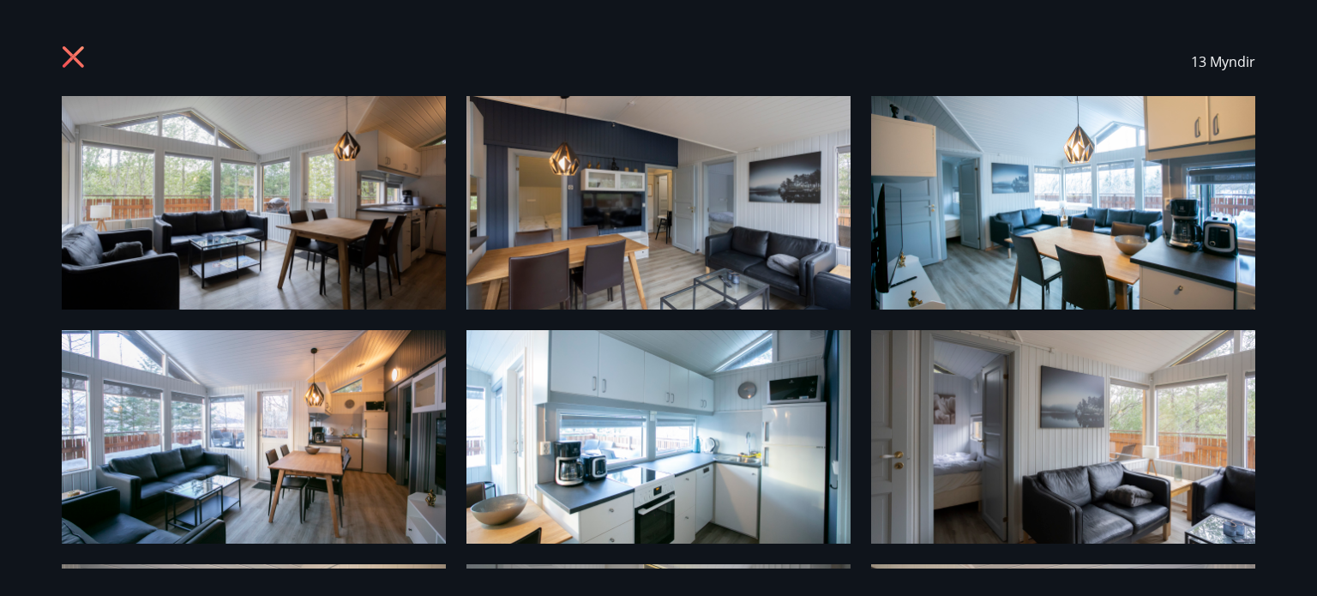
click at [76, 58] on icon at bounding box center [73, 56] width 21 height 21
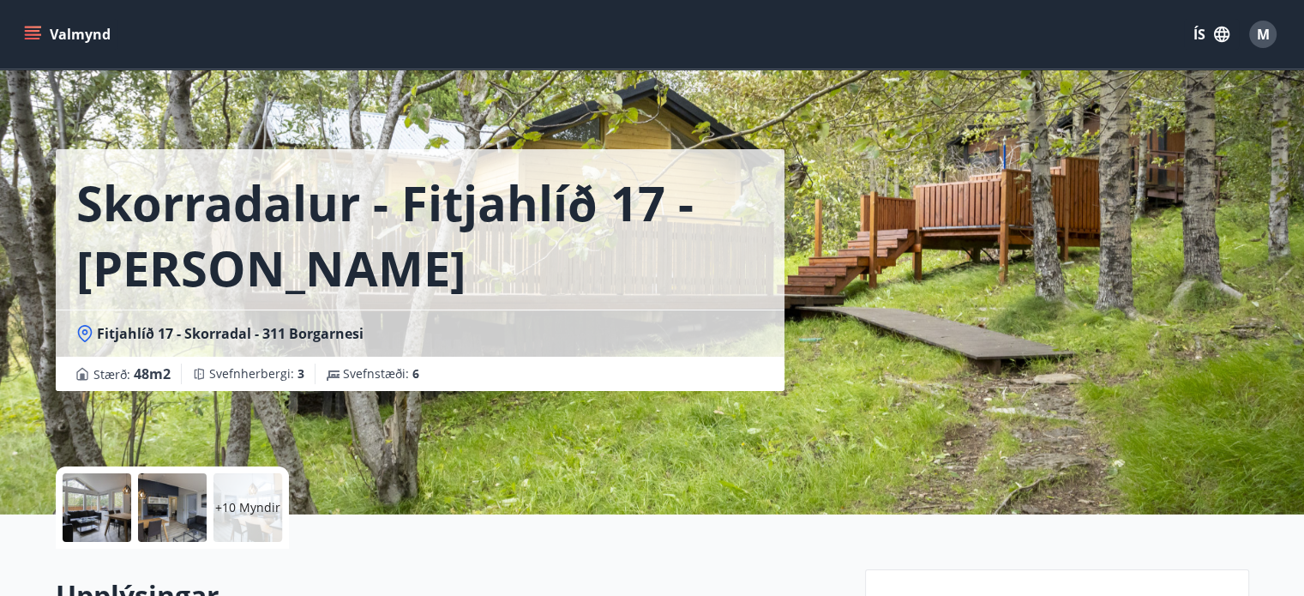
click at [33, 33] on icon "menu" at bounding box center [32, 34] width 17 height 17
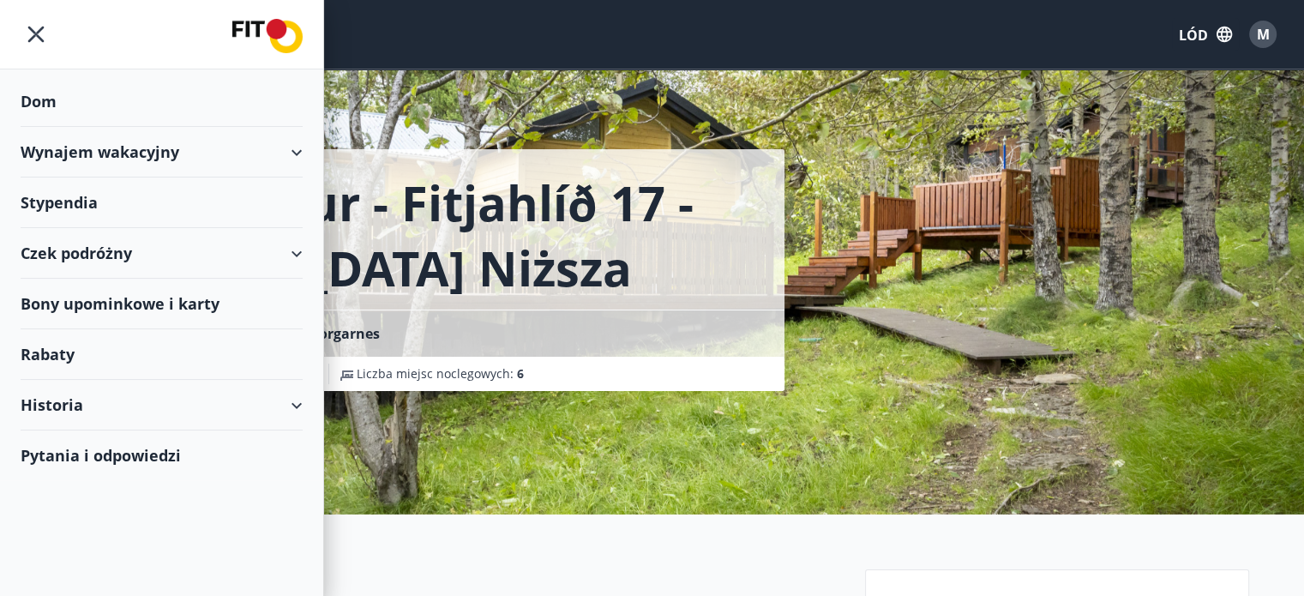
click at [132, 156] on font "Wynajem wakacyjny" at bounding box center [100, 151] width 159 height 21
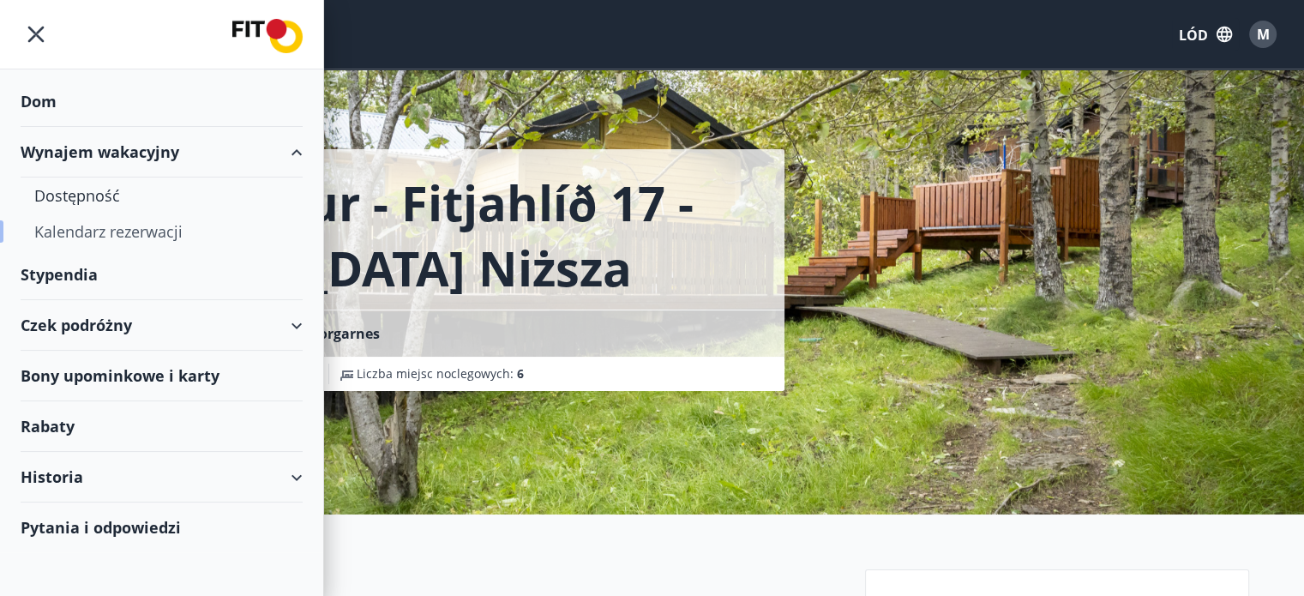
click at [108, 226] on font "Kalendarz rezerwacji" at bounding box center [108, 231] width 148 height 21
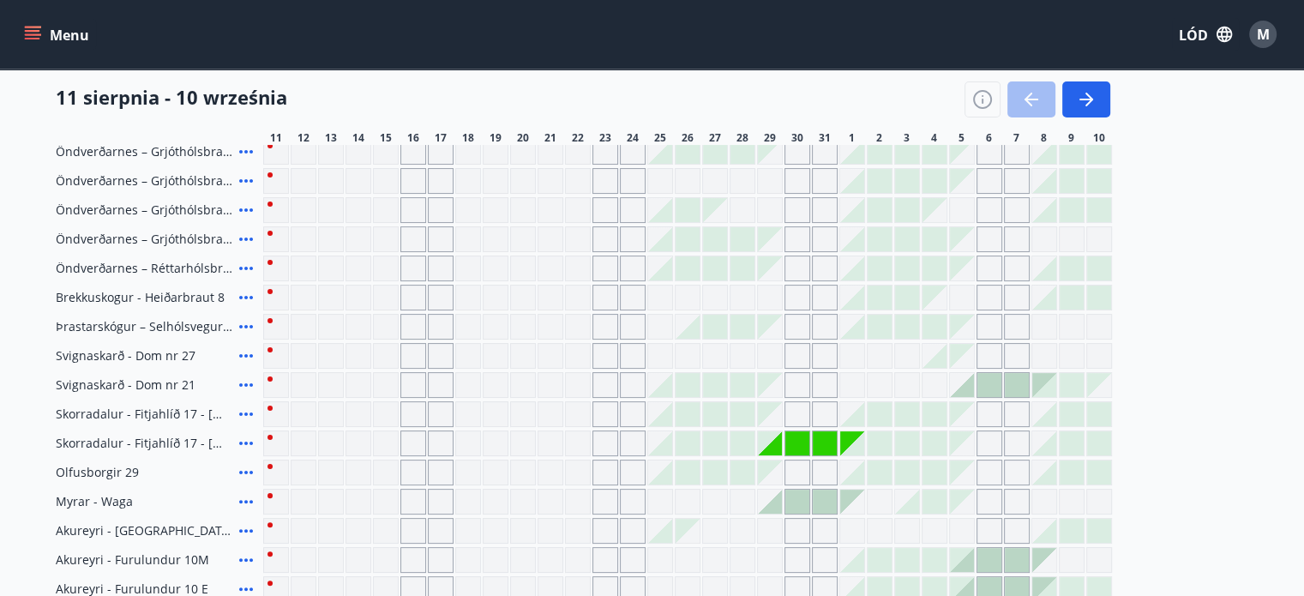
scroll to position [343, 0]
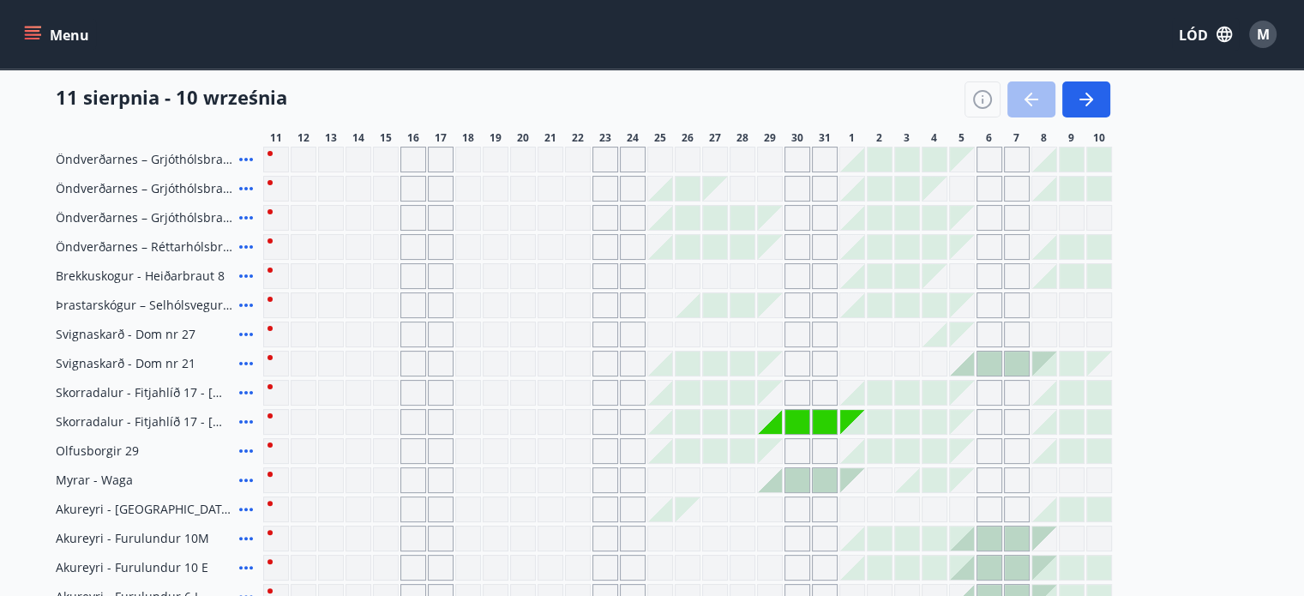
click at [773, 421] on div "Nie można rezerwować dni szarych." at bounding box center [770, 422] width 24 height 24
click at [776, 454] on div "Nie można rezerwować dni szarych." at bounding box center [770, 451] width 24 height 24
click at [777, 480] on div at bounding box center [770, 480] width 24 height 24
click at [789, 480] on div at bounding box center [797, 480] width 24 height 24
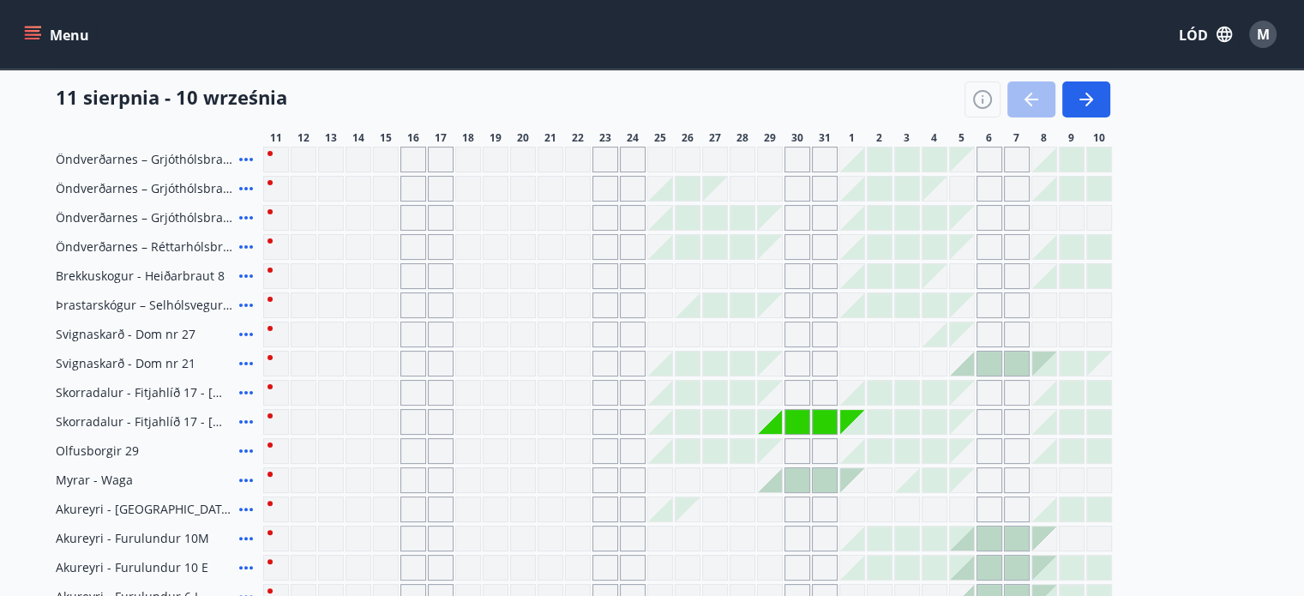
click at [789, 480] on div at bounding box center [797, 480] width 24 height 24
click at [779, 479] on div at bounding box center [770, 480] width 24 height 24
click at [786, 368] on div "Nie można rezerwować dni szarych." at bounding box center [798, 364] width 26 height 26
click at [785, 369] on div "Floryda - Orlando Punkt widokowy - King's Road 1 Punkt widokowy - King's Road 3…" at bounding box center [653, 465] width 1194 height 871
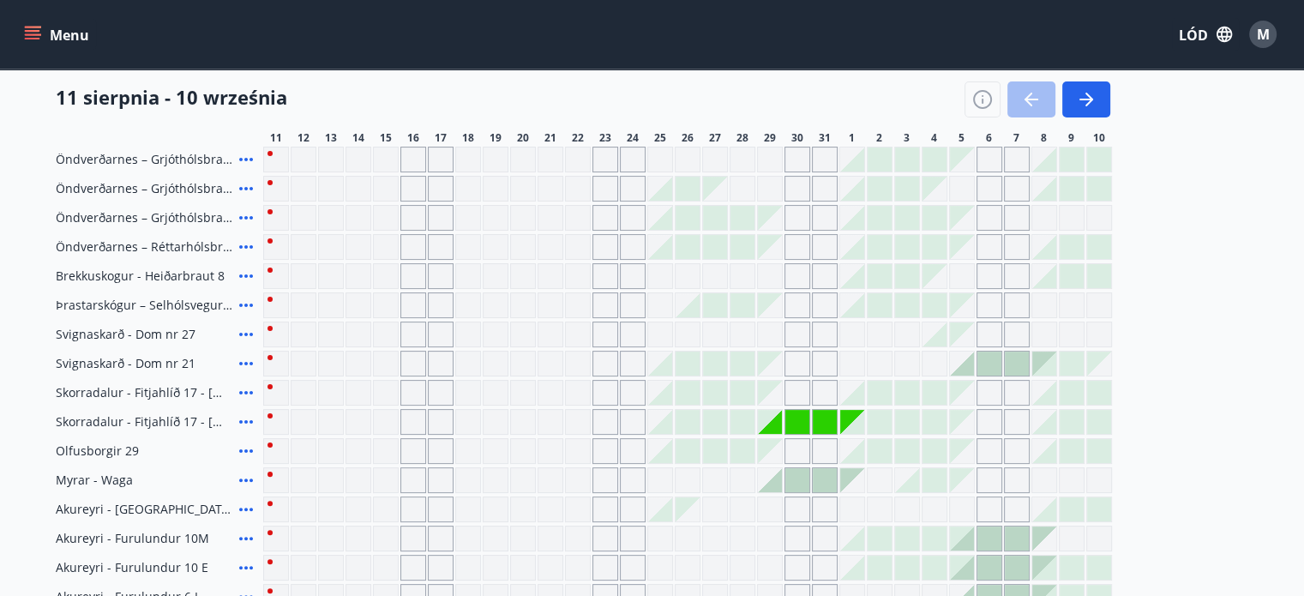
click at [787, 342] on div "Floryda - Orlando Punkt widokowy - King's Road 1 Punkt widokowy - King's Road 3…" at bounding box center [653, 465] width 1194 height 871
click at [1094, 99] on icon "button" at bounding box center [1086, 99] width 21 height 21
click at [1091, 107] on icon "button" at bounding box center [1086, 99] width 21 height 21
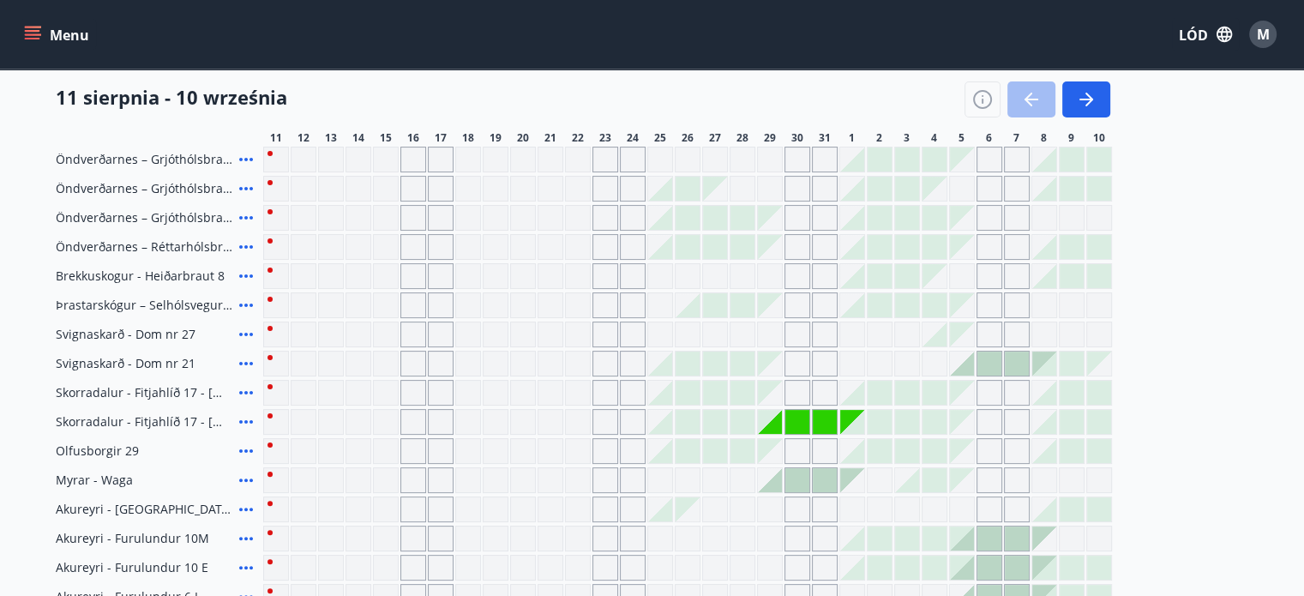
click at [1084, 99] on icon "button" at bounding box center [1087, 100] width 14 height 2
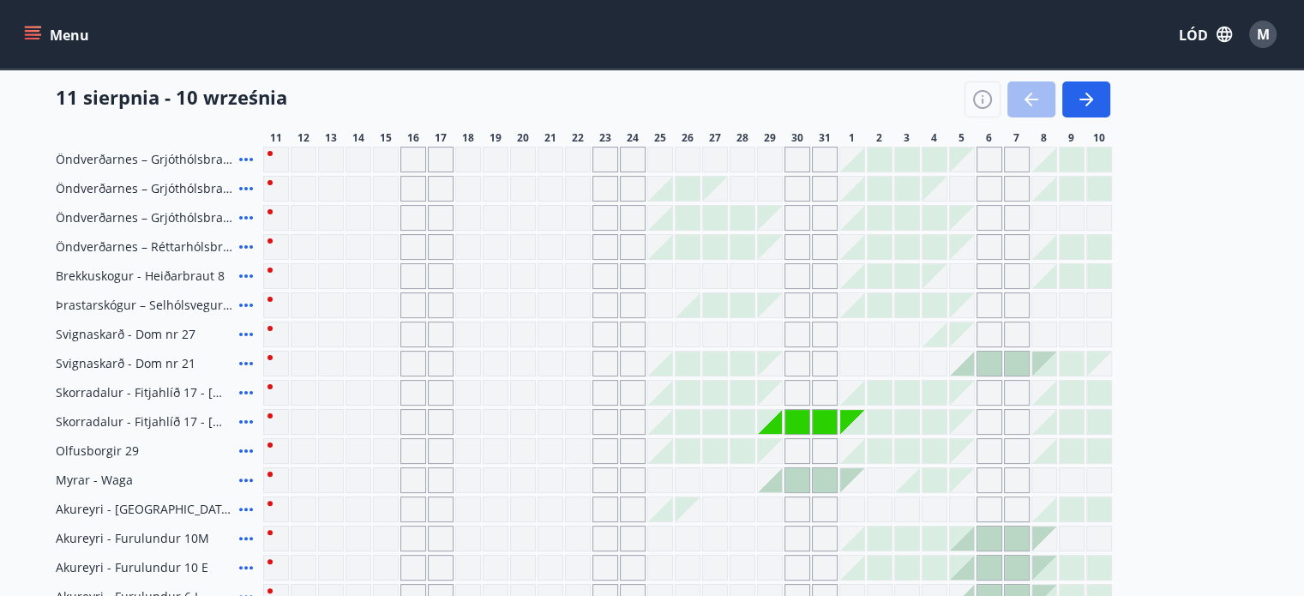
click at [983, 364] on div "Floryda - Orlando Punkt widokowy - King's Road 1 Punkt widokowy - King's Road 3…" at bounding box center [653, 465] width 1194 height 871
click at [1026, 101] on icon "button" at bounding box center [1029, 100] width 8 height 14
click at [1167, 158] on div "Floryda - Orlando Punkt widokowy - King's Road 1 Punkt widokowy - King's Road 3…" at bounding box center [653, 465] width 1194 height 871
click at [1200, 37] on font "LÓD" at bounding box center [1193, 35] width 29 height 19
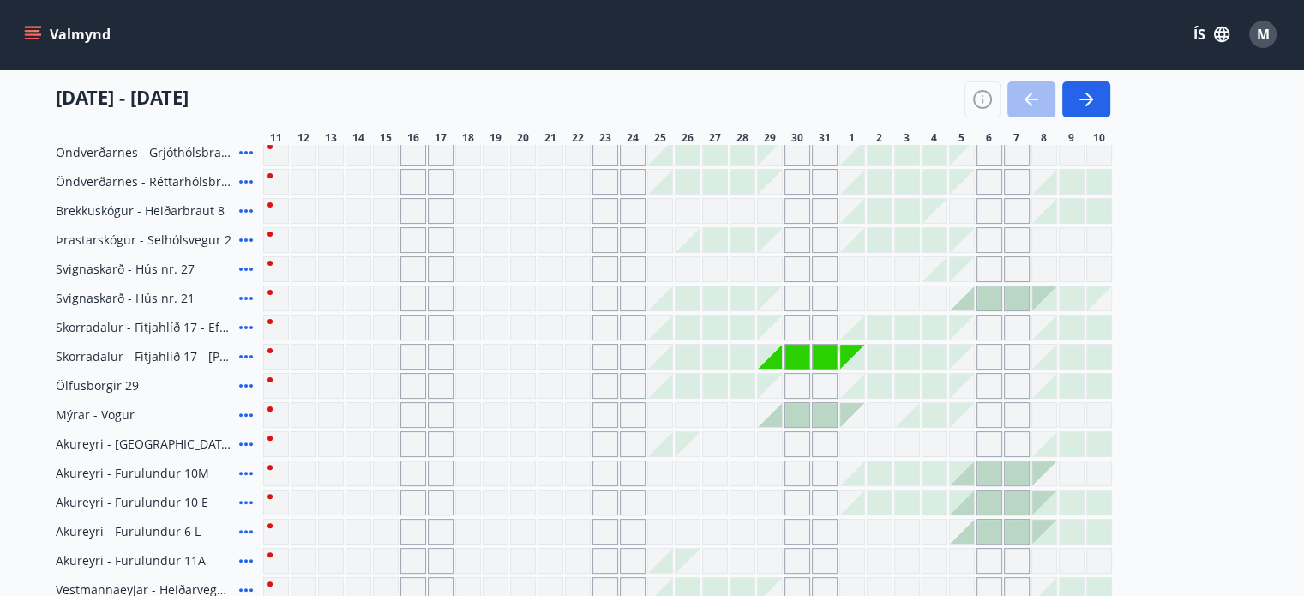
scroll to position [343, 0]
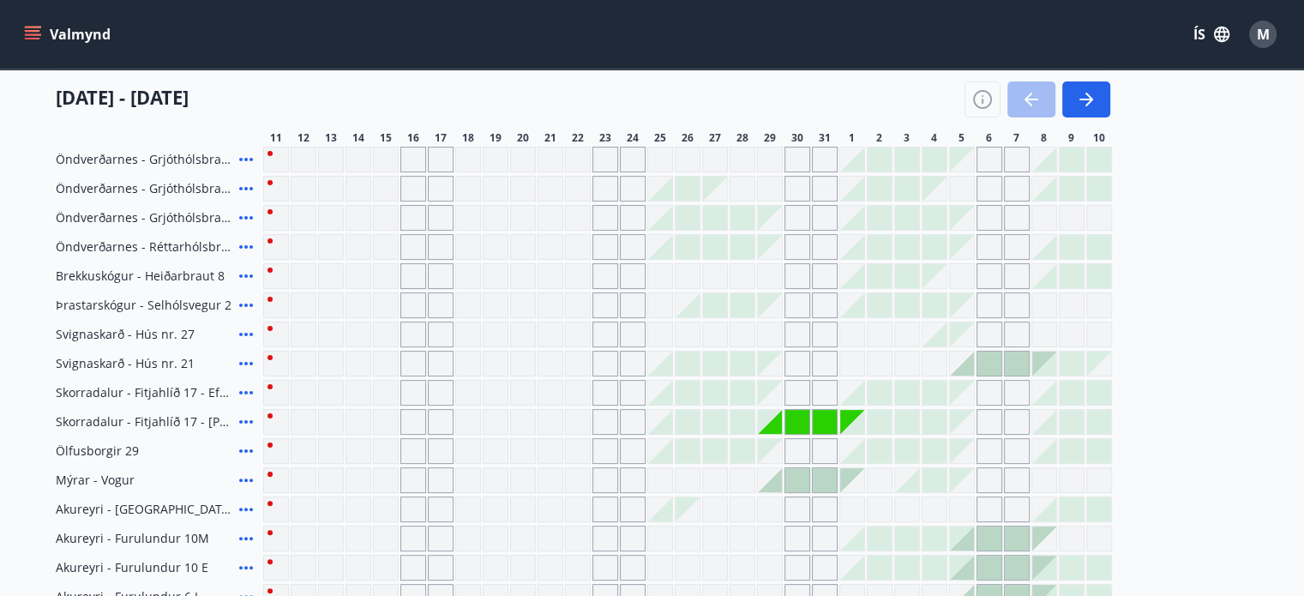
click at [985, 362] on div at bounding box center [990, 364] width 24 height 24
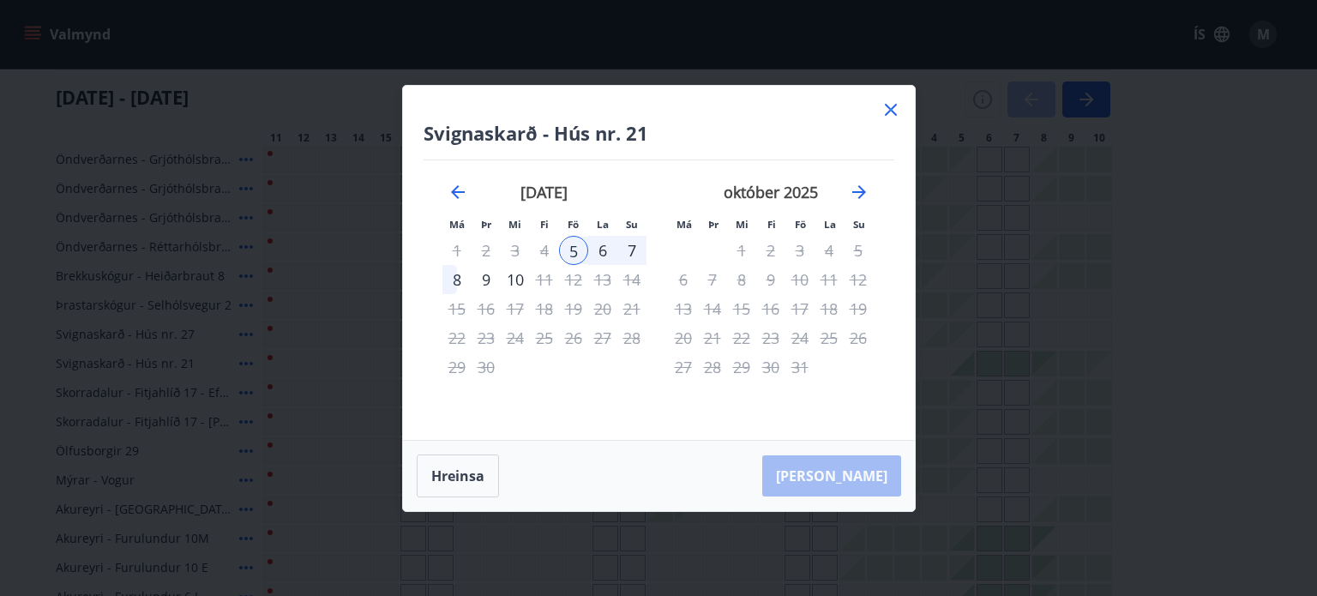
click at [888, 110] on icon at bounding box center [891, 109] width 21 height 21
click at [448, 471] on div "Gráir dagar eru ekki bókanlegir" at bounding box center [441, 480] width 26 height 26
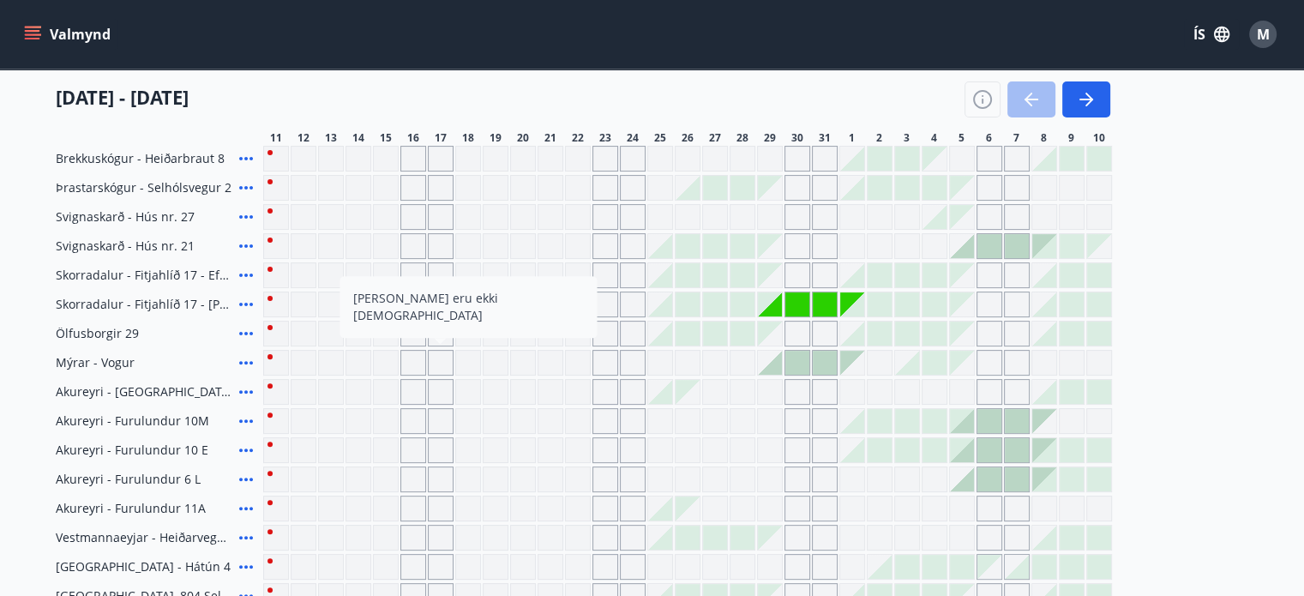
scroll to position [429, 0]
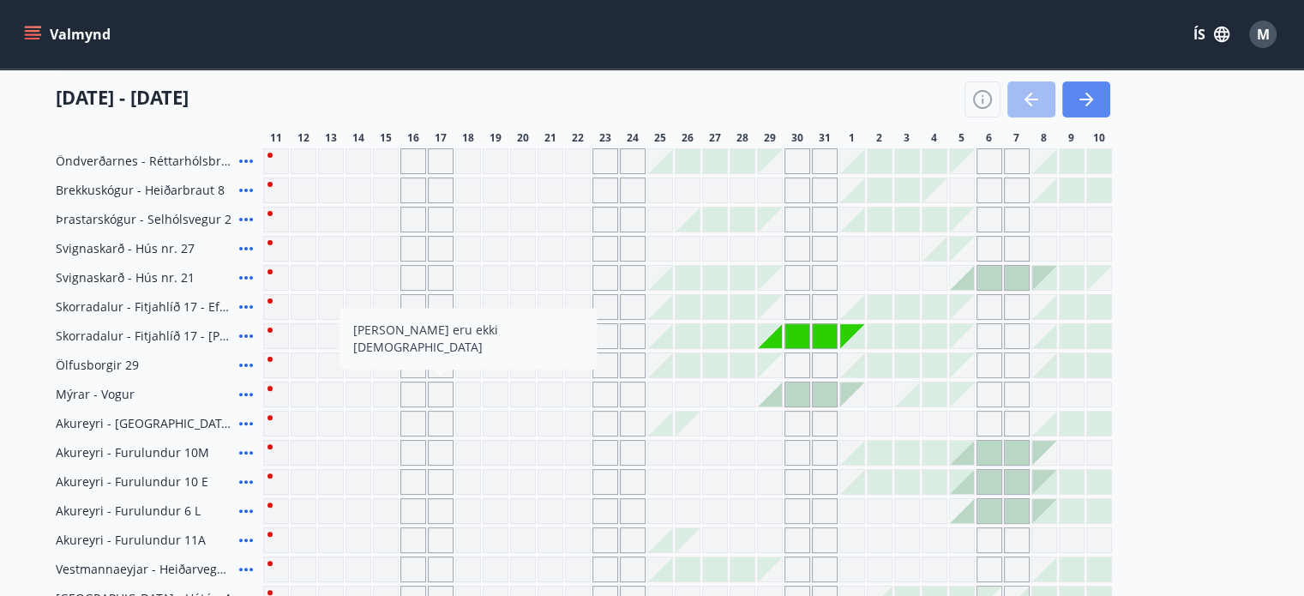
click at [1097, 95] on button "button" at bounding box center [1086, 99] width 48 height 36
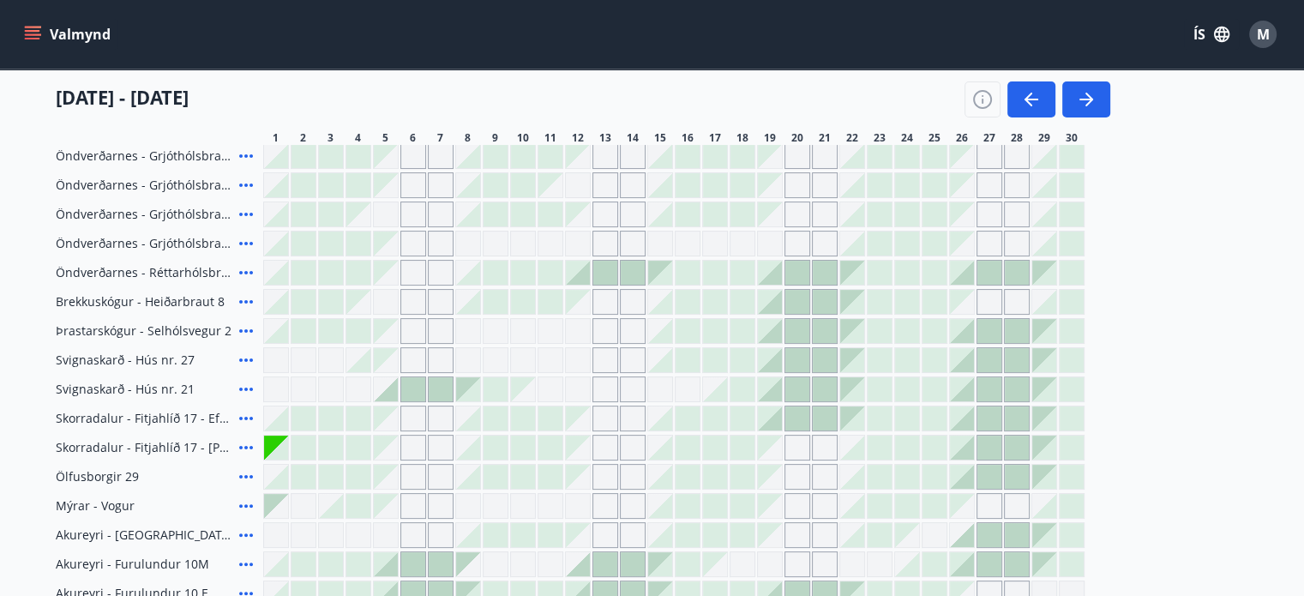
scroll to position [343, 0]
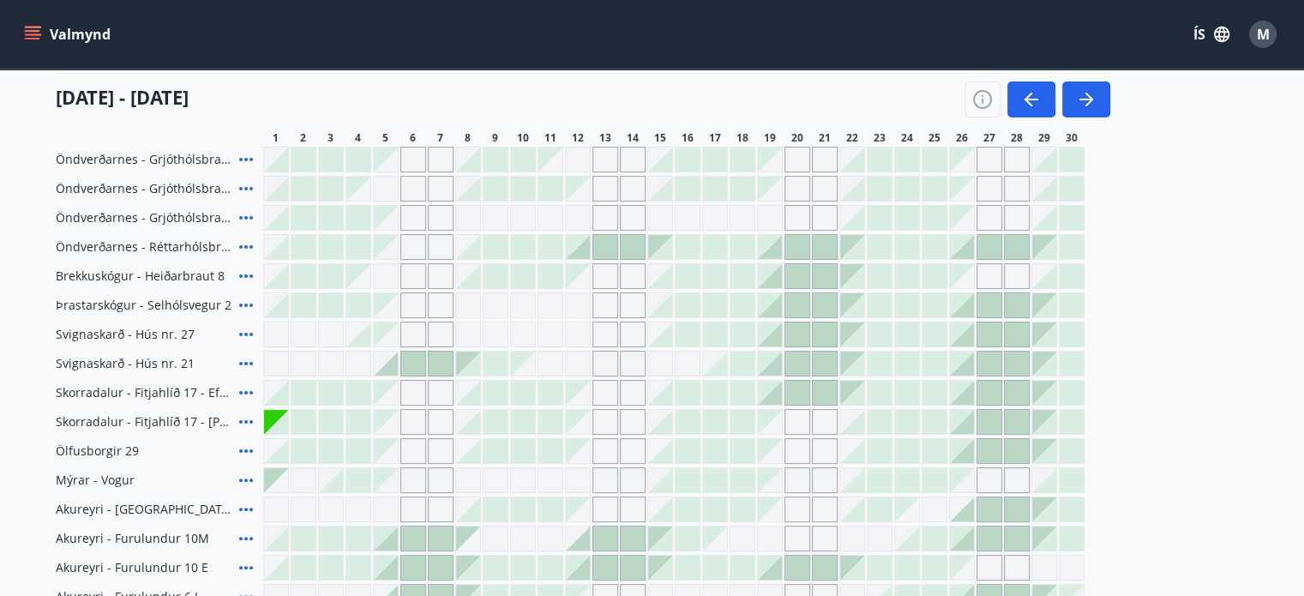
click at [798, 251] on div at bounding box center [797, 247] width 24 height 24
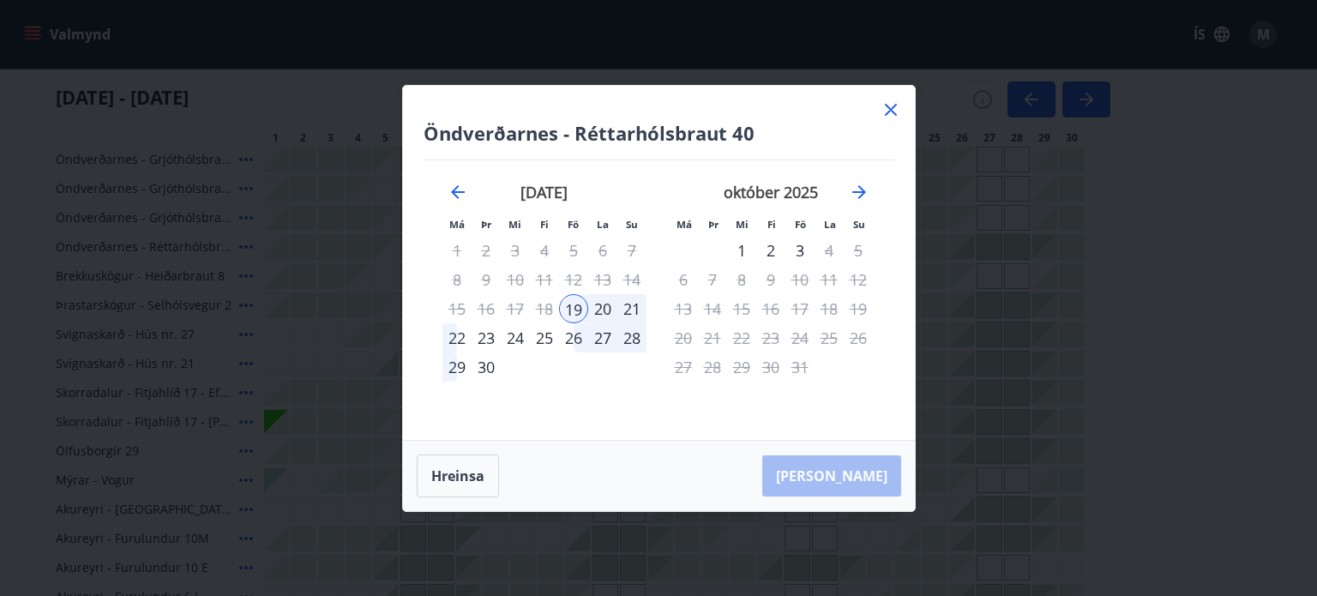
click at [888, 111] on icon at bounding box center [891, 110] width 12 height 12
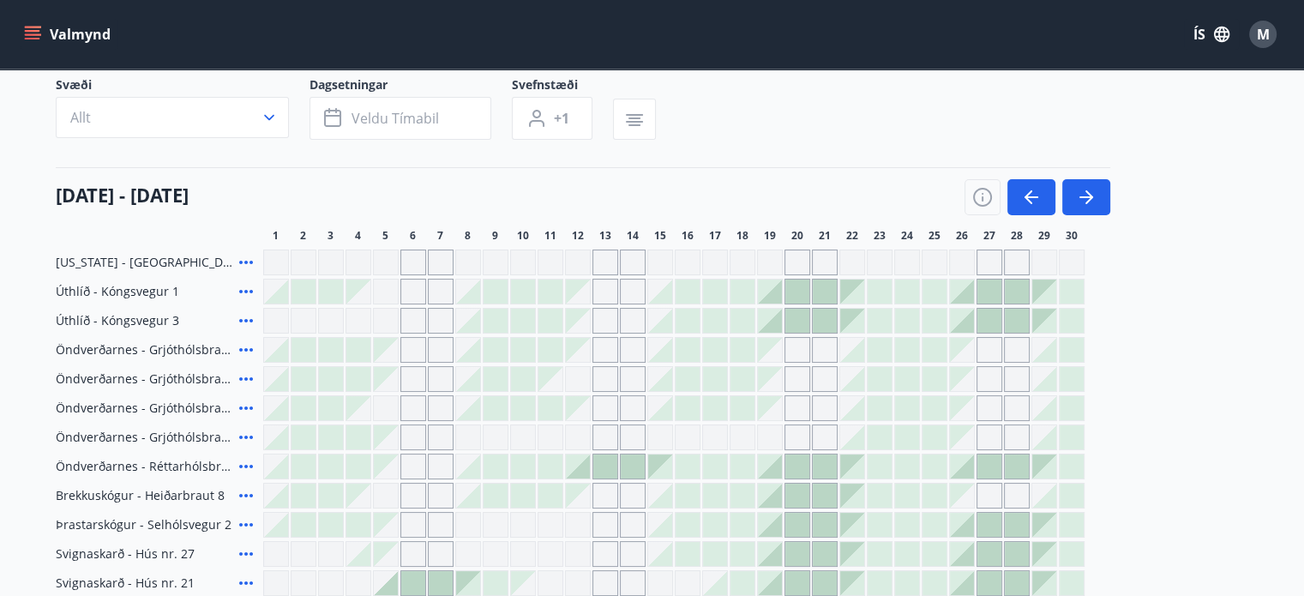
scroll to position [0, 0]
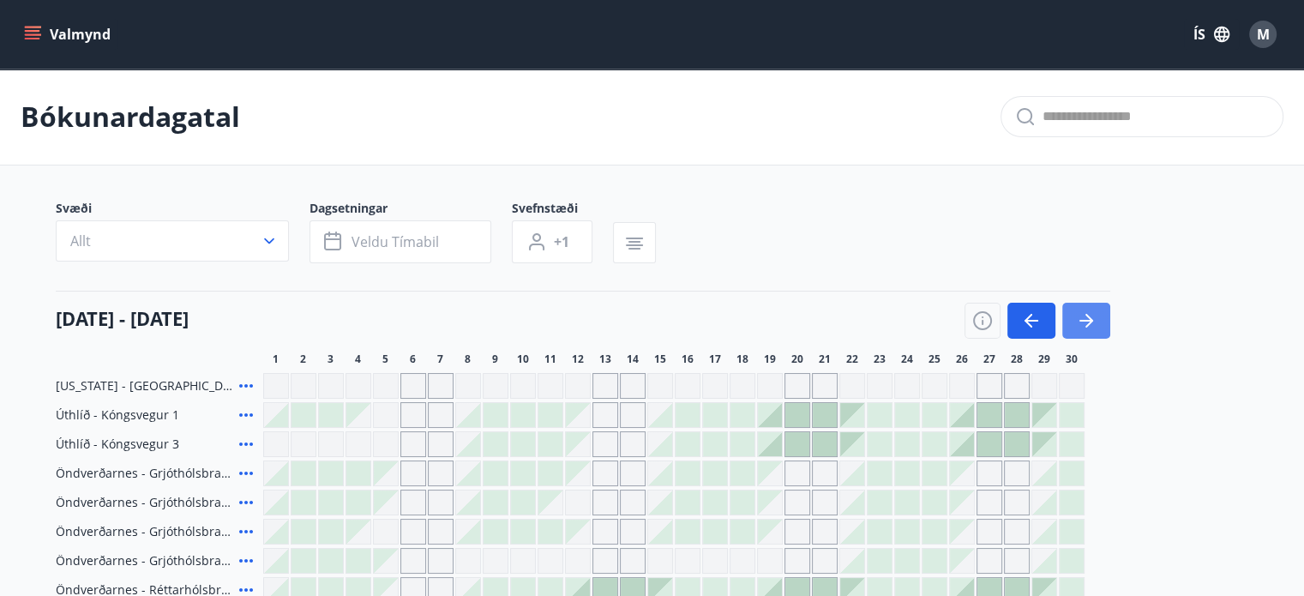
click at [1085, 317] on icon "button" at bounding box center [1086, 320] width 21 height 21
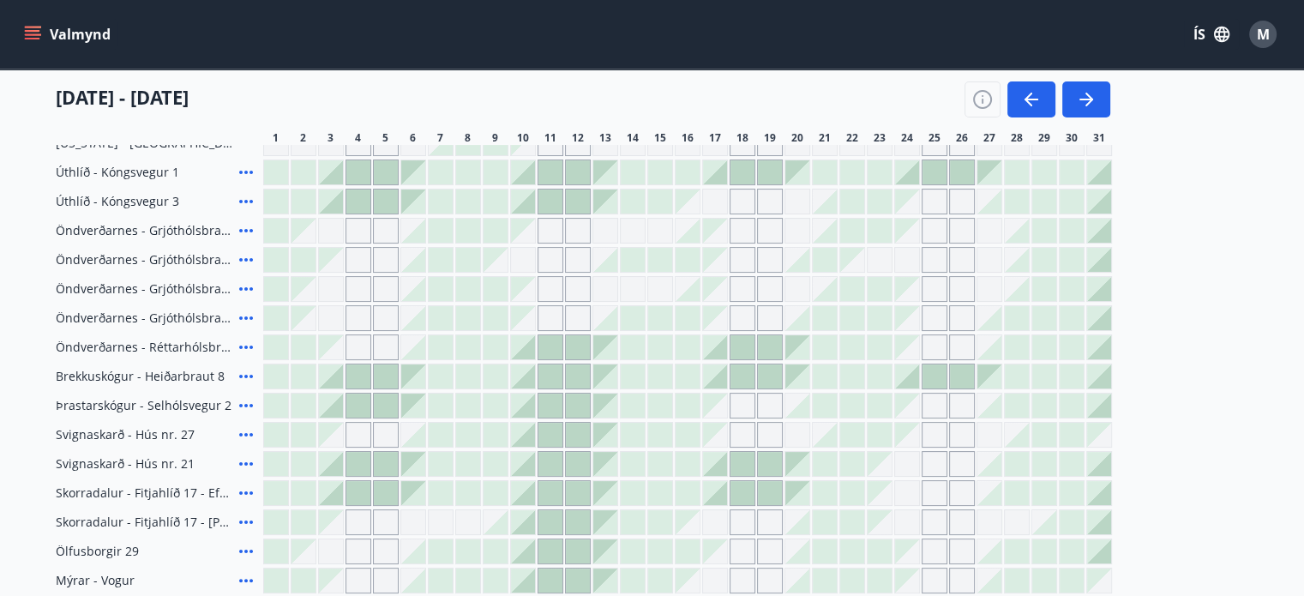
scroll to position [257, 0]
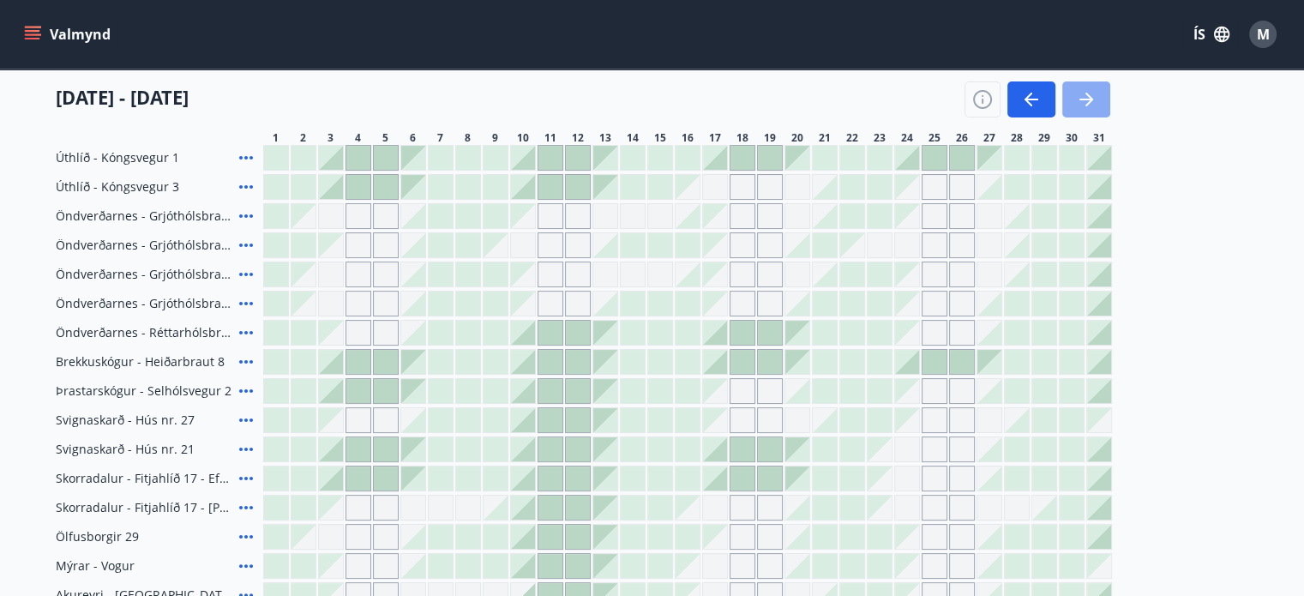
click at [1083, 99] on icon "button" at bounding box center [1087, 100] width 14 height 2
